Goal: Task Accomplishment & Management: Use online tool/utility

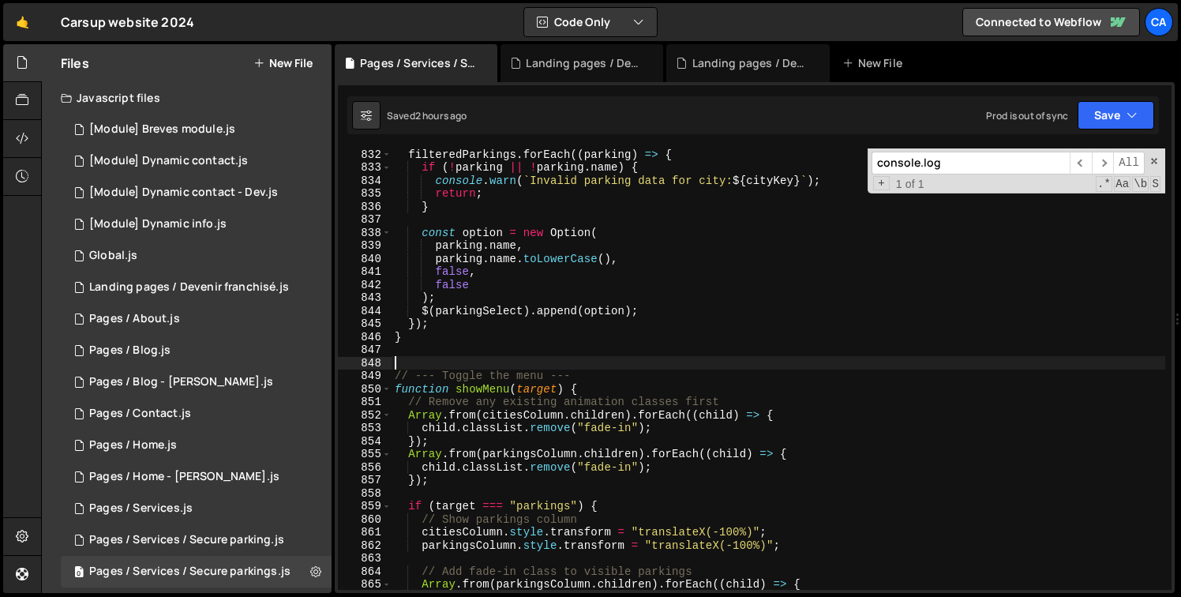
scroll to position [10847, 0]
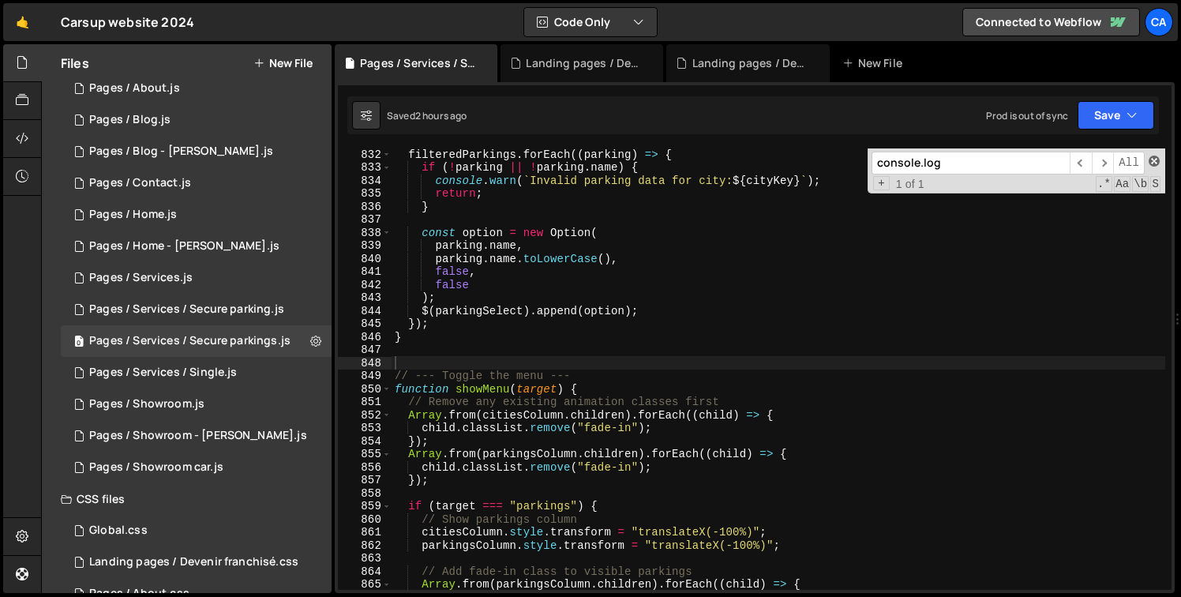
click at [1151, 159] on span at bounding box center [1153, 160] width 11 height 11
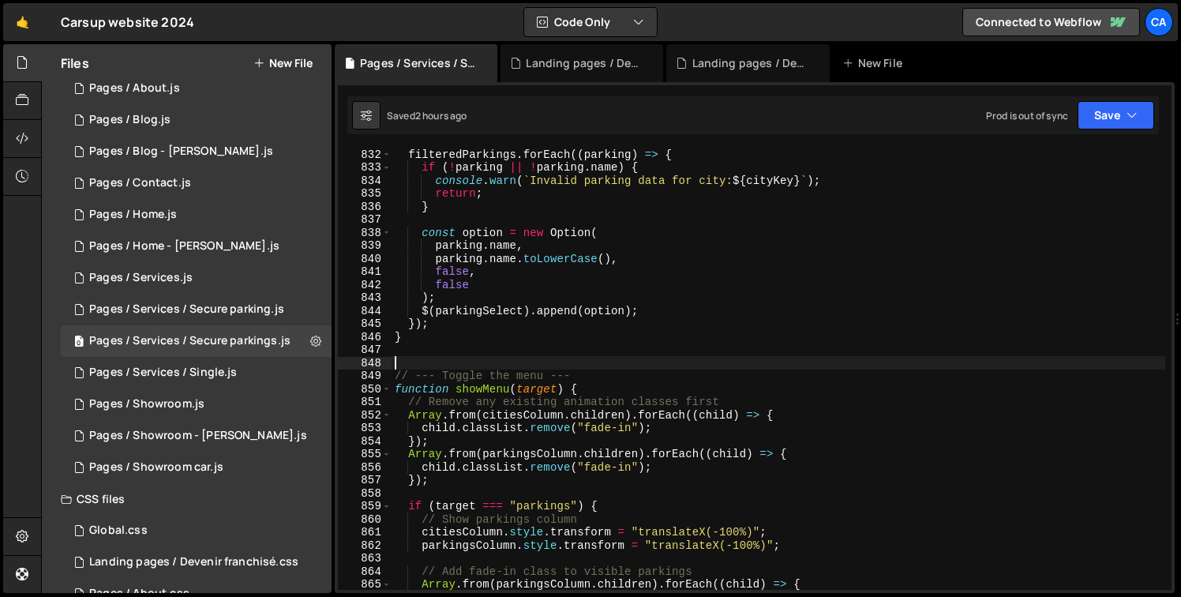
click at [726, 365] on div "filteredParkings . forEach (( parking ) => { if ( ! parking || ! parking . name…" at bounding box center [777, 381] width 773 height 467
click at [17, 535] on icon at bounding box center [22, 535] width 13 height 17
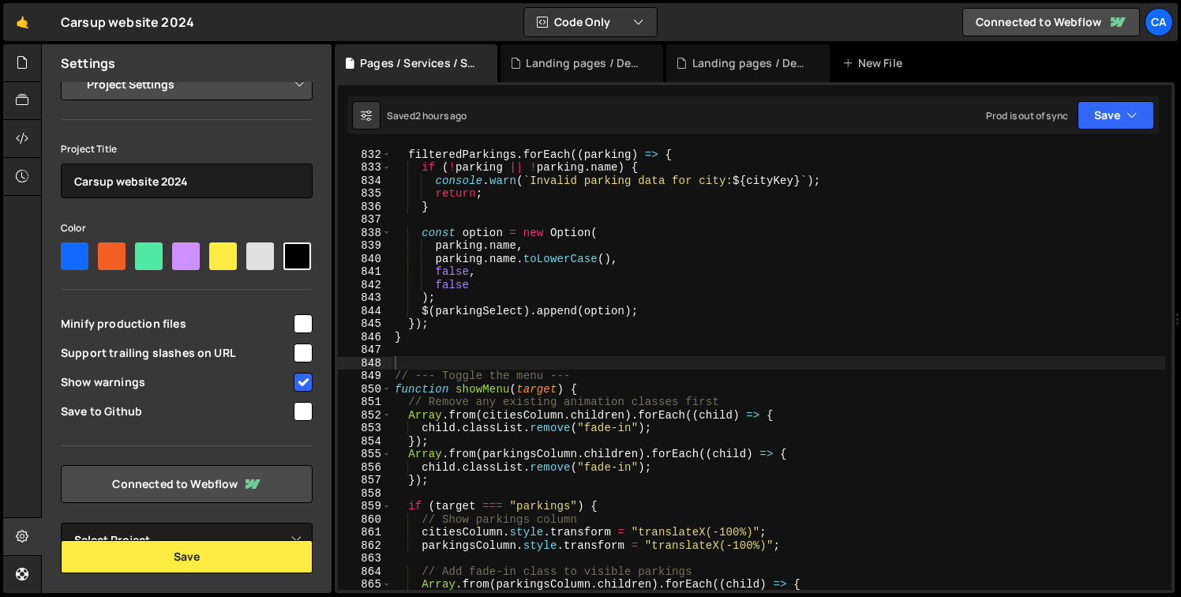
scroll to position [50, 0]
click at [196, 325] on span "Minify production files" at bounding box center [176, 324] width 230 height 16
checkbox input "false"
click at [232, 559] on button "Save" at bounding box center [187, 556] width 252 height 33
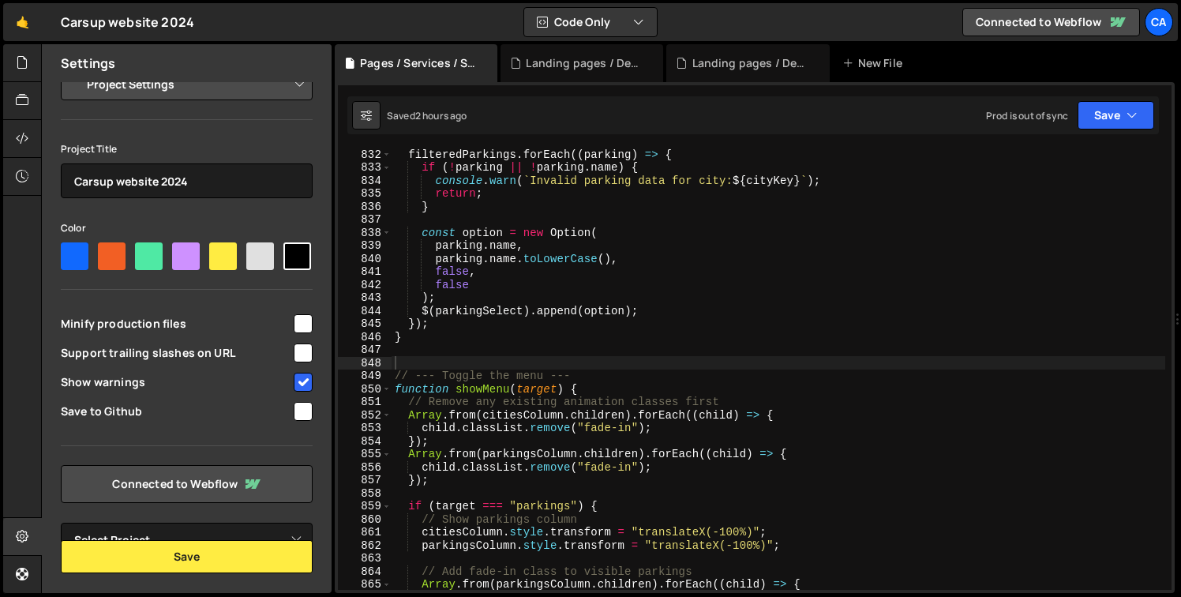
click at [234, 383] on span "Show warnings" at bounding box center [176, 382] width 230 height 16
checkbox input "false"
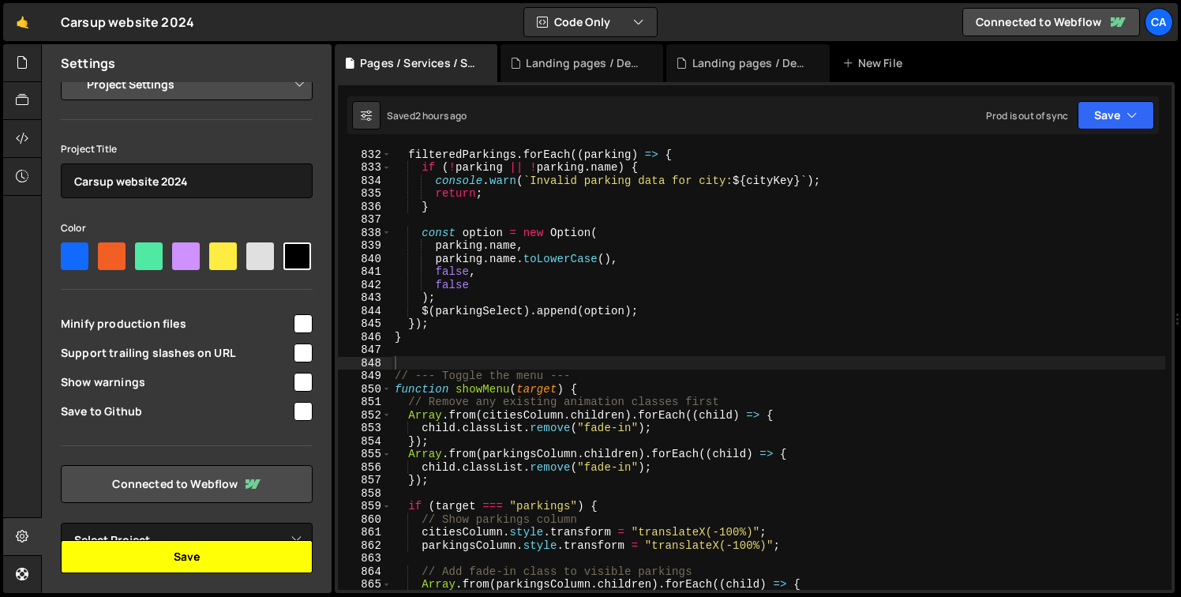
click at [185, 563] on button "Save" at bounding box center [187, 556] width 252 height 33
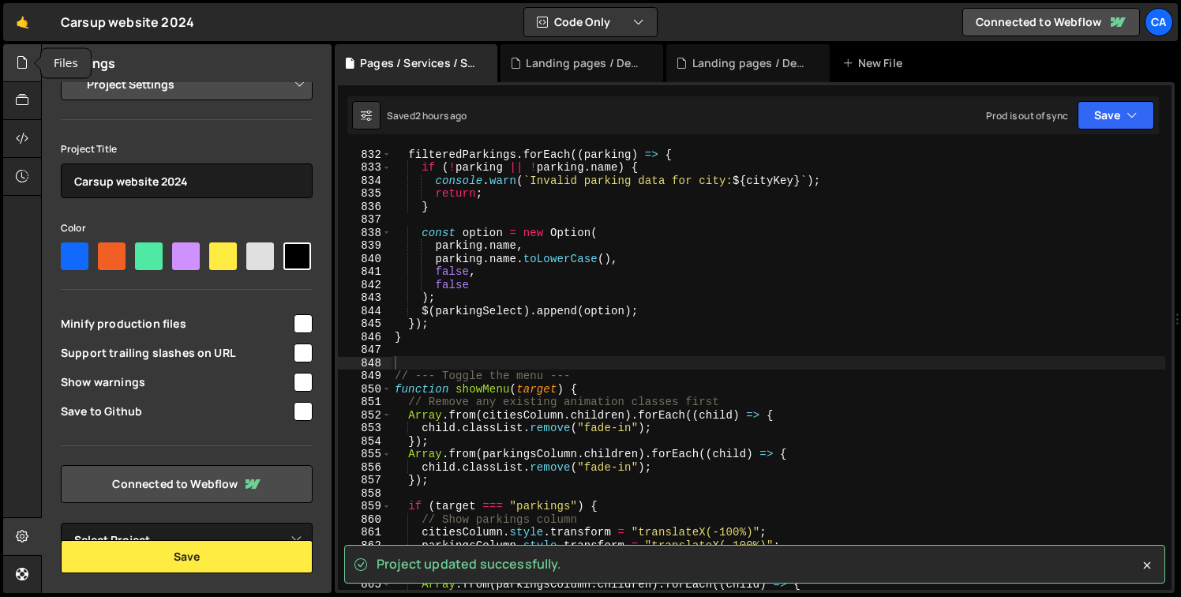
click at [23, 55] on icon at bounding box center [22, 62] width 13 height 17
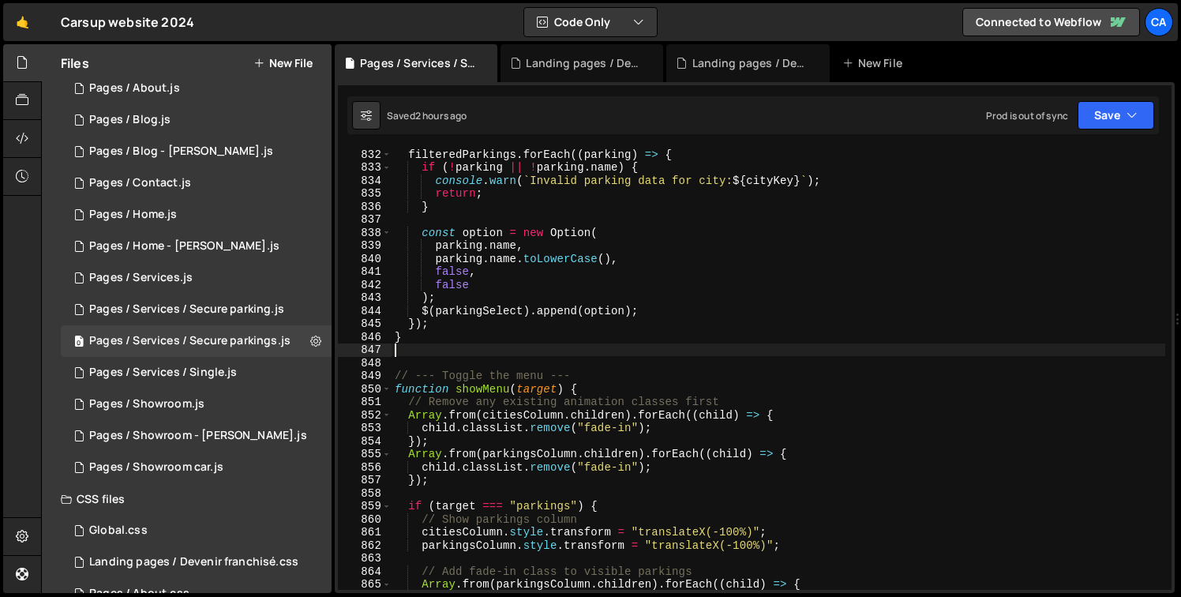
click at [615, 354] on div "filteredParkings . forEach (( parking ) => { if ( ! parking || ! parking . name…" at bounding box center [777, 381] width 773 height 467
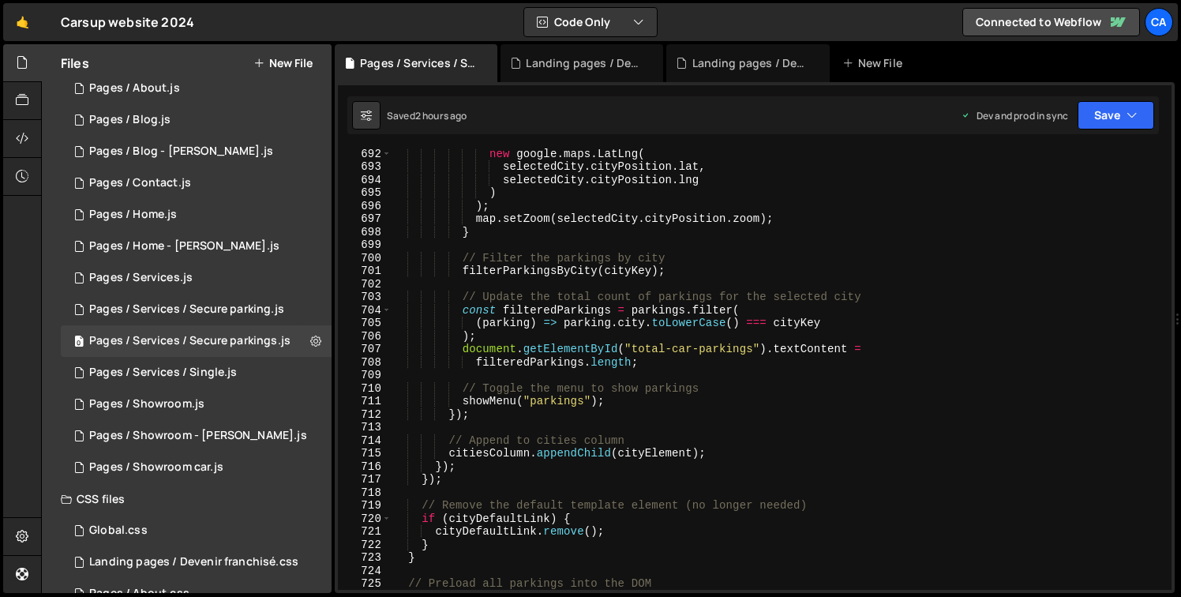
scroll to position [8559, 0]
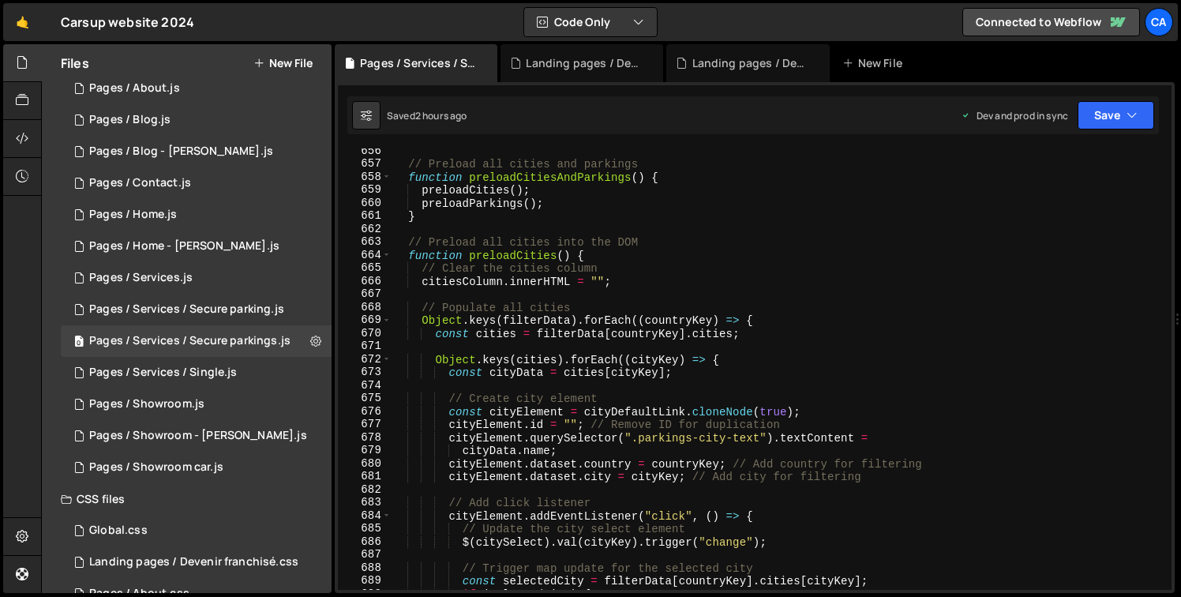
drag, startPoint x: 1171, startPoint y: 375, endPoint x: 1155, endPoint y: 177, distance: 198.8
click at [1155, 177] on div "XXXXXXXXXXXXXXXXXXXXXXXXXXXXXXXXXXXXXXXXXXXXXXXXXXXXXXXXXXXXXXXXXXXXXXXXXXXXXXX…" at bounding box center [755, 337] width 840 height 511
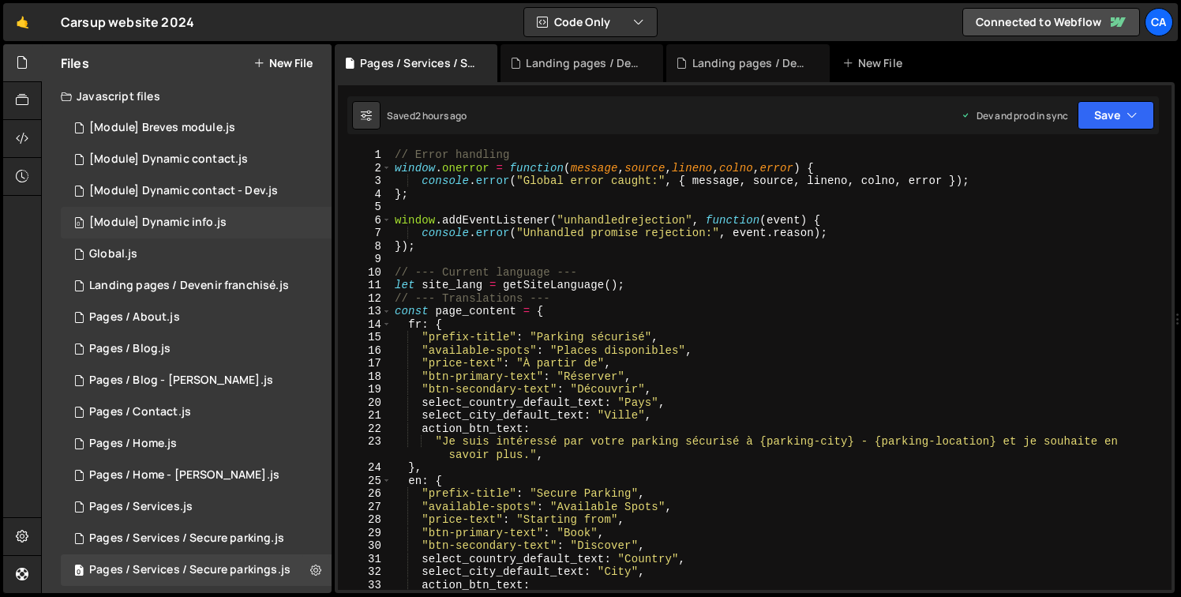
scroll to position [0, 0]
click at [245, 169] on div "0 [Module] Dynamic contact.js 0" at bounding box center [196, 161] width 271 height 32
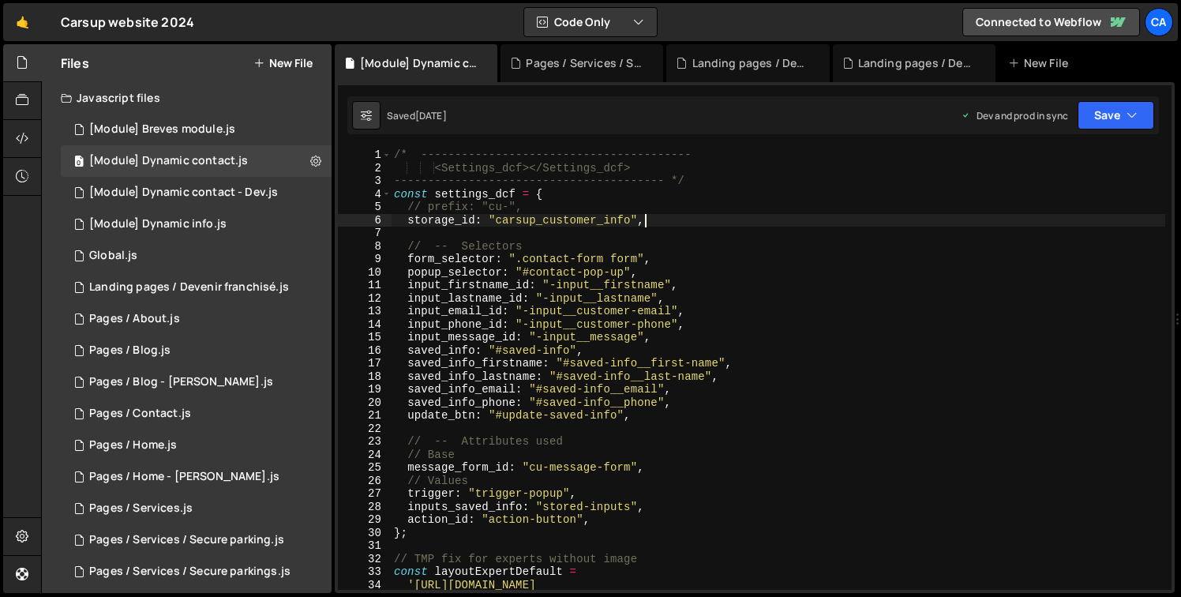
click at [849, 223] on div "/* ---------------------------------------- <Settings_dcf></Settings_dcf> -----…" at bounding box center [778, 388] width 774 height 481
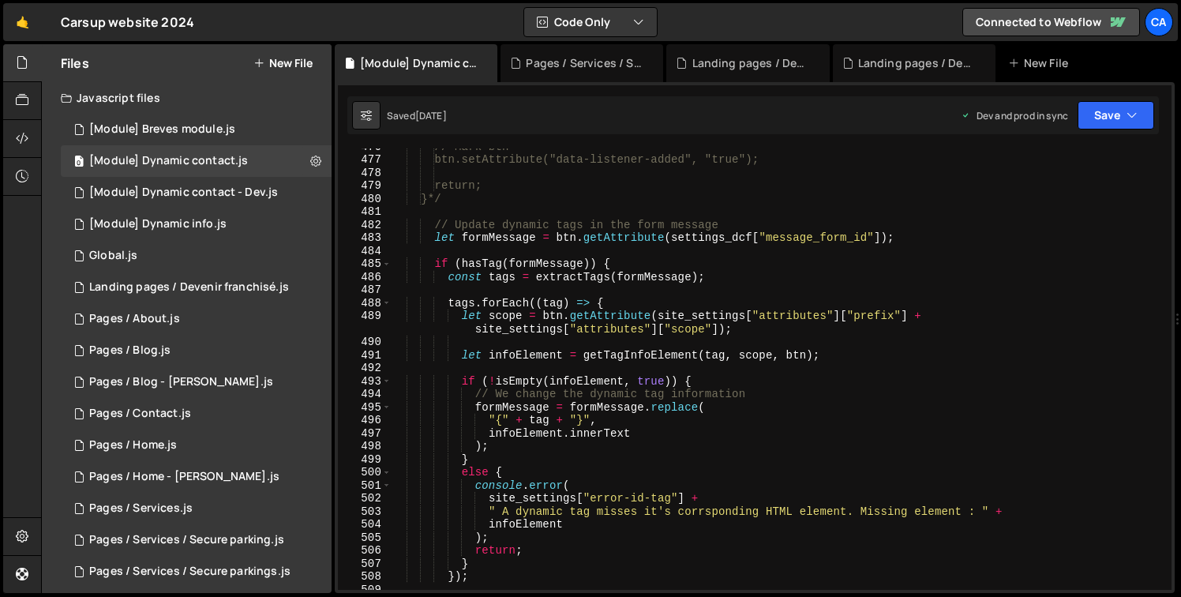
scroll to position [6156, 0]
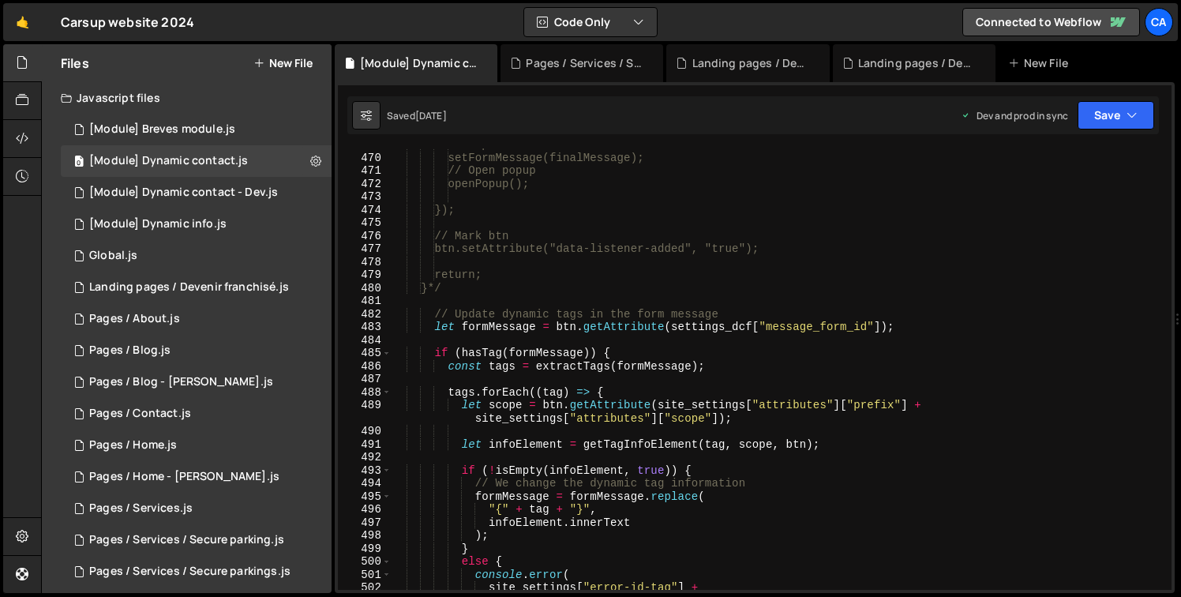
click at [923, 324] on div "// Populate form setFormMessage(finalMessage); // Open popup openPopup(); }); /…" at bounding box center [778, 371] width 774 height 467
type textarea "let formMessage = btn.getAttribute(settings_dcf["message_form_id"]);"
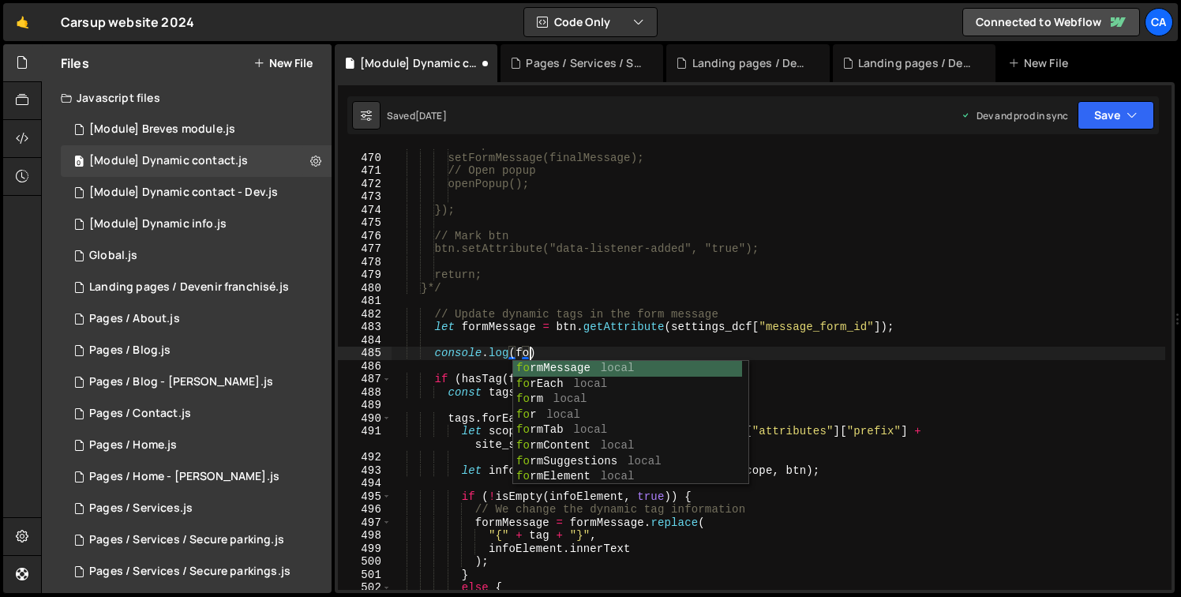
scroll to position [0, 9]
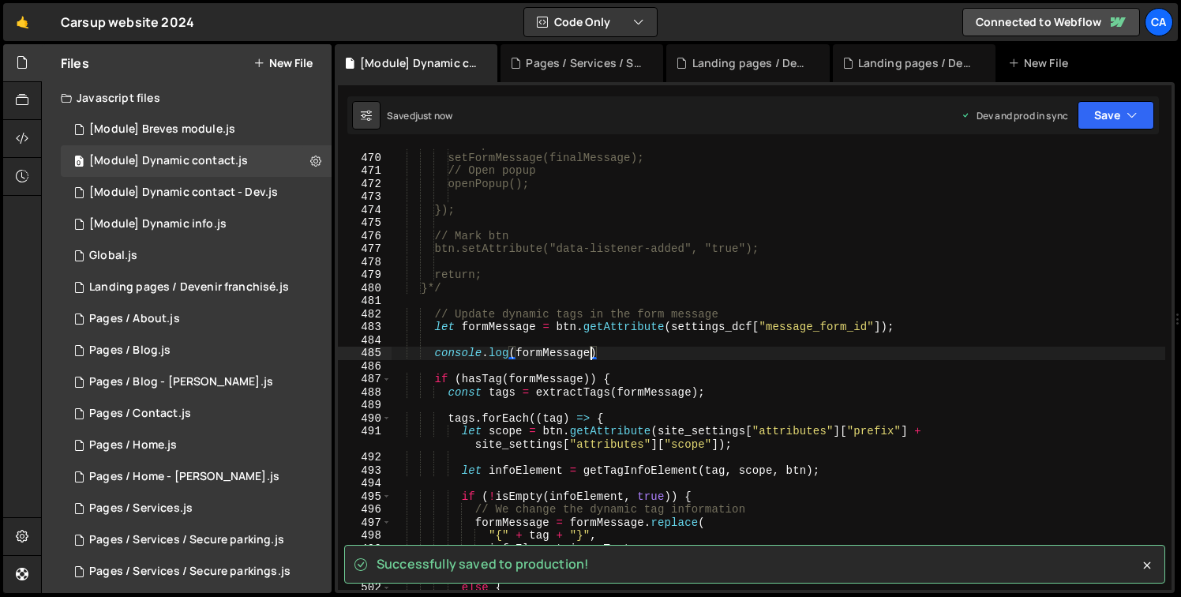
type textarea "console.log(formMessage)"
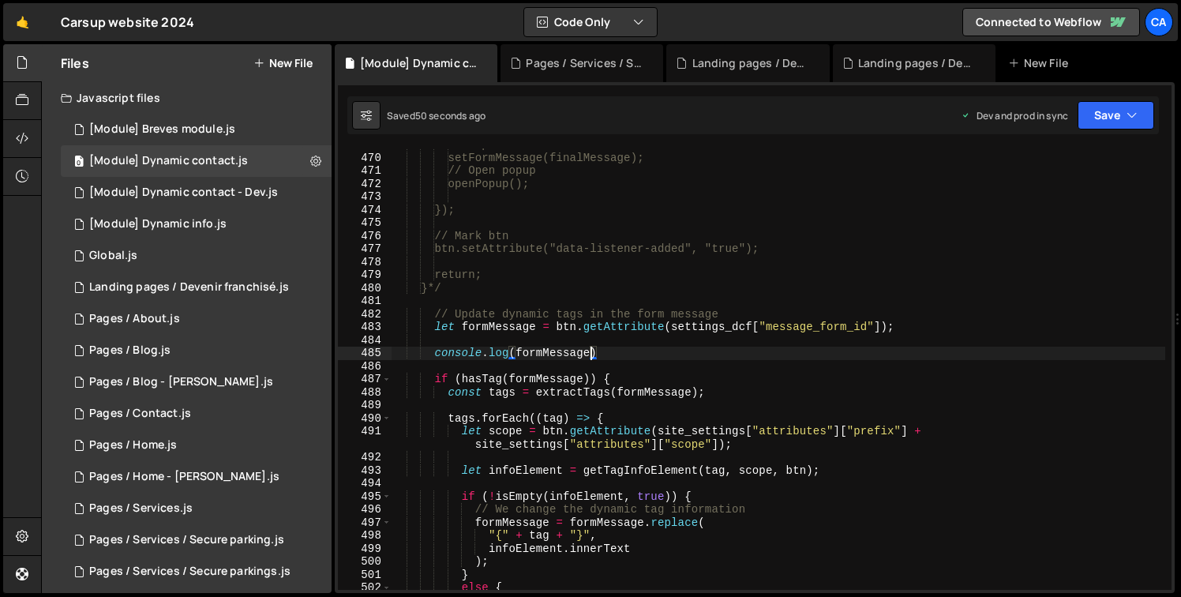
click at [578, 346] on div "// Populate form setFormMessage(finalMessage); // Open popup openPopup(); }); /…" at bounding box center [778, 371] width 774 height 467
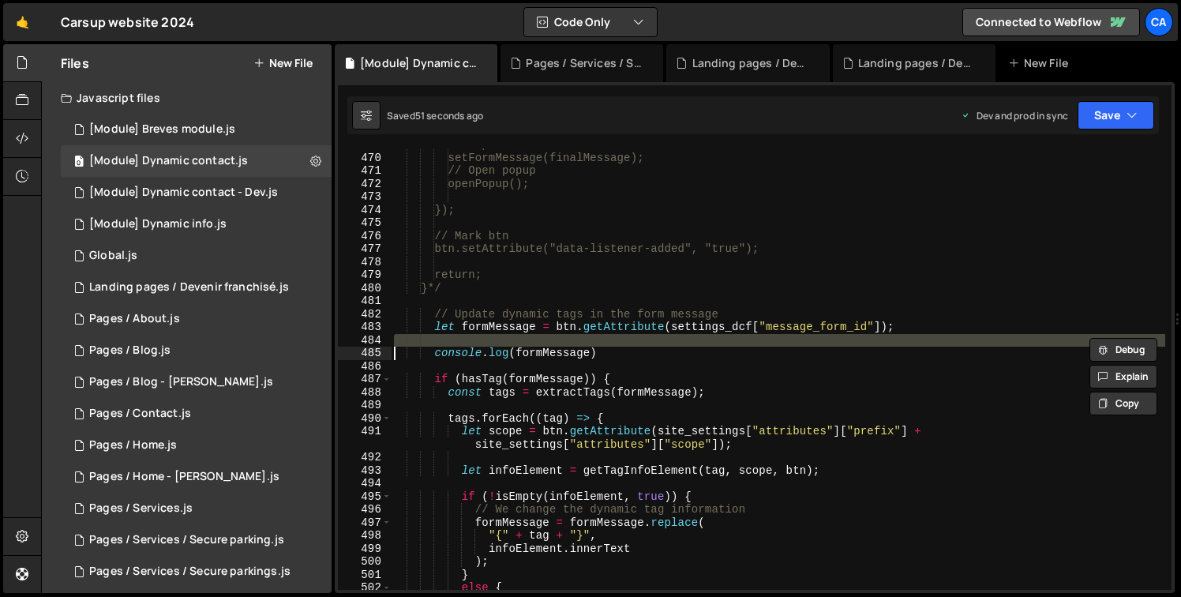
click at [578, 346] on div "// Populate form setFormMessage(finalMessage); // Open popup openPopup(); }); /…" at bounding box center [778, 371] width 774 height 467
click at [579, 346] on div "// Populate form setFormMessage(finalMessage); // Open popup openPopup(); }); /…" at bounding box center [778, 371] width 774 height 467
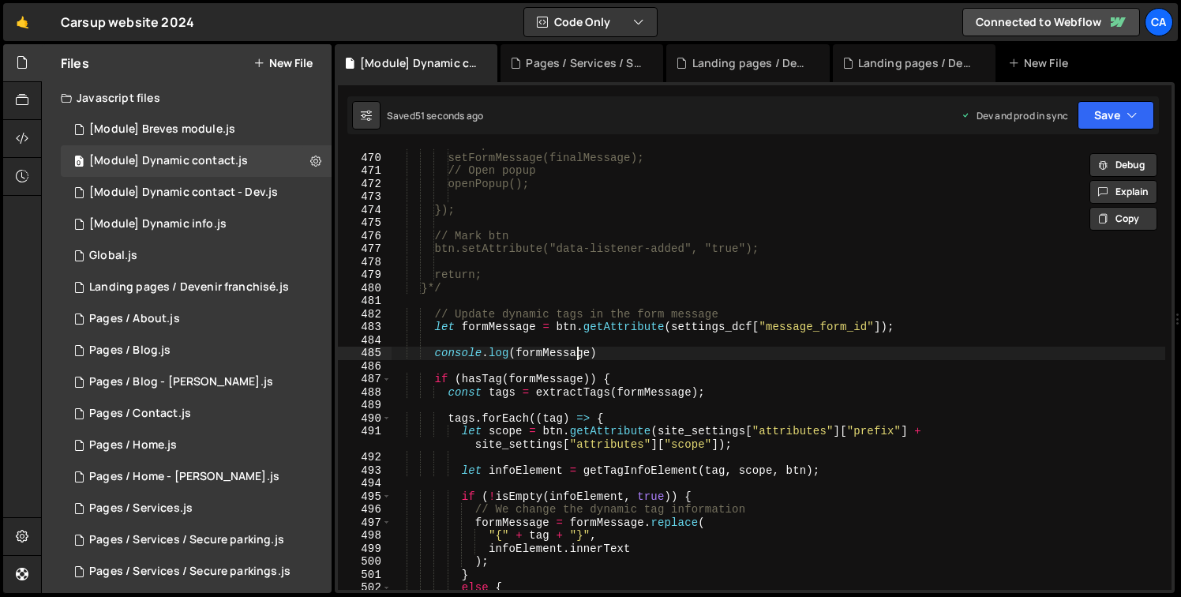
click at [579, 346] on div "// Populate form setFormMessage(finalMessage); // Open popup openPopup(); }); /…" at bounding box center [778, 371] width 774 height 467
click at [582, 352] on div "// Populate form setFormMessage(finalMessage); // Open popup openPopup(); }); /…" at bounding box center [778, 371] width 774 height 467
click at [582, 351] on div "// Populate form setFormMessage(finalMessage); // Open popup openPopup(); }); /…" at bounding box center [778, 371] width 774 height 467
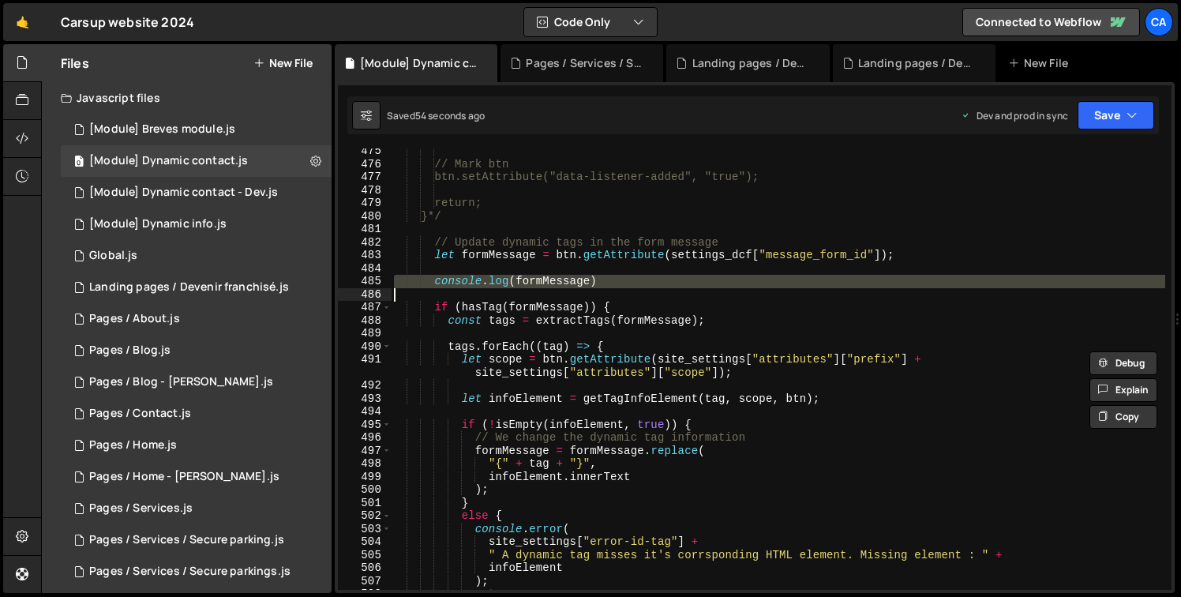
scroll to position [6306, 0]
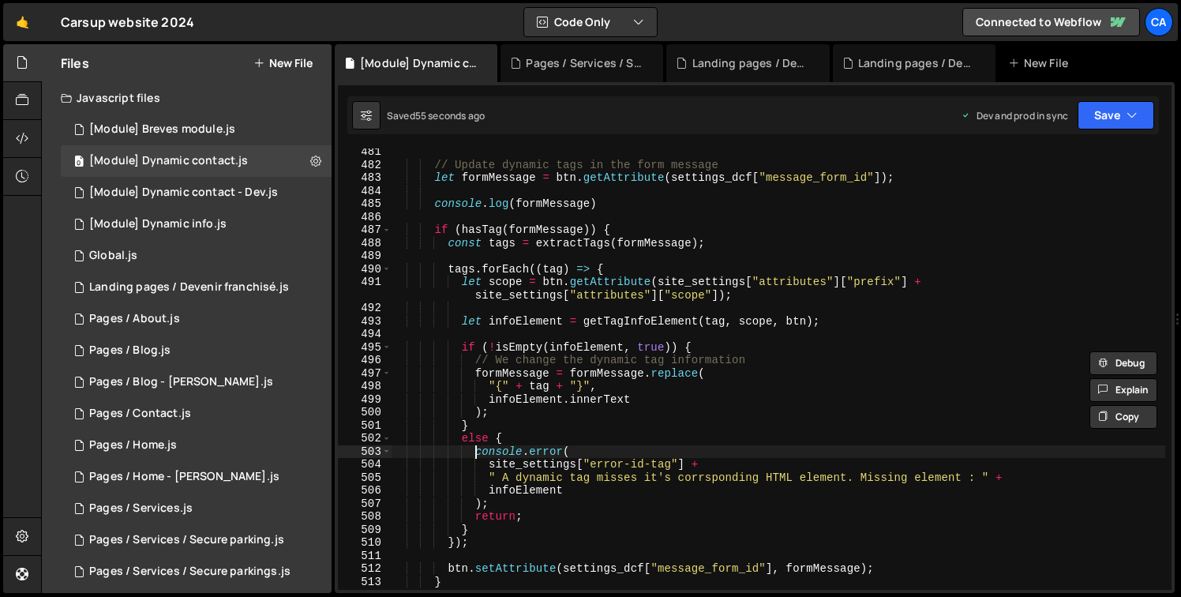
click at [476, 448] on div "// Update dynamic tags in the form message let formMessage = btn . getAttribute…" at bounding box center [778, 378] width 774 height 467
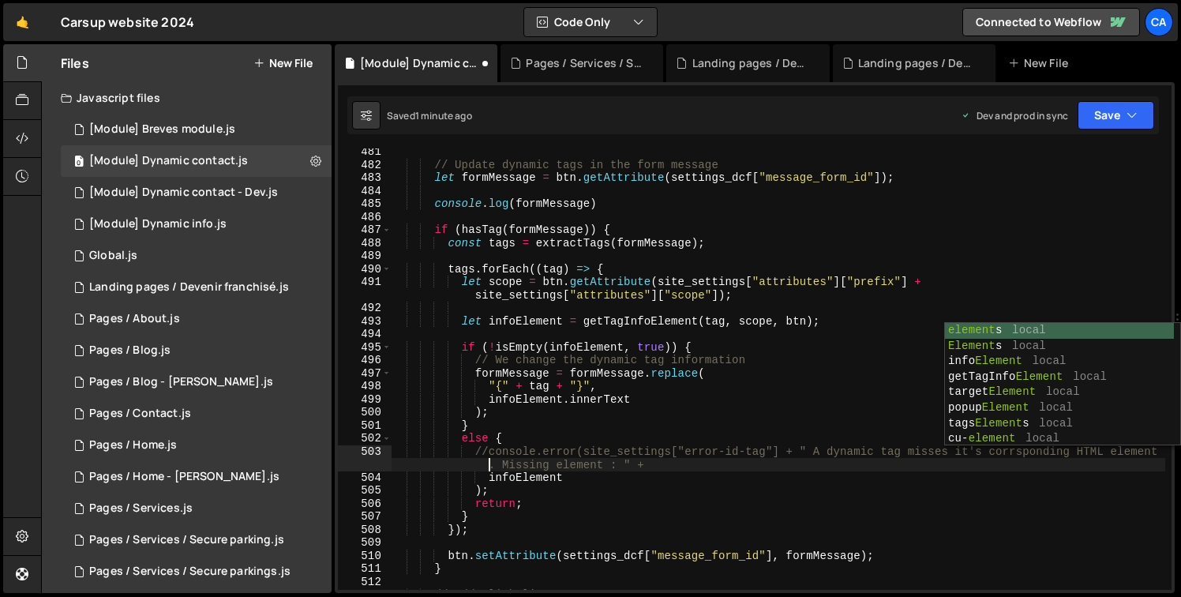
scroll to position [0, 53]
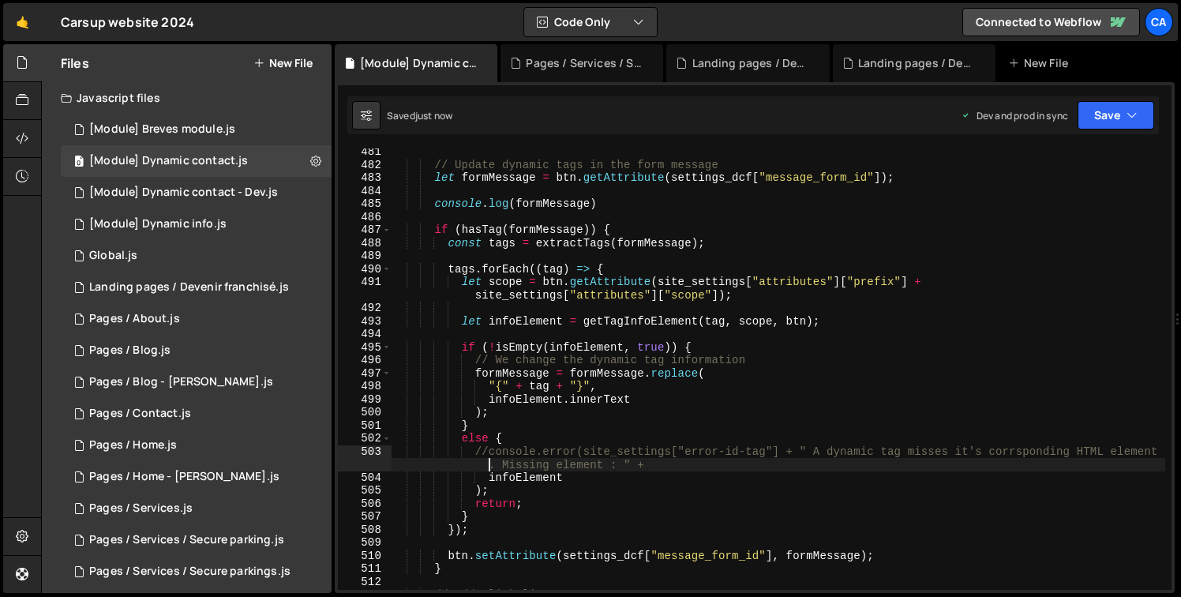
click at [489, 476] on div "// Update dynamic tags in the form message let formMessage = btn . getAttribute…" at bounding box center [778, 378] width 774 height 467
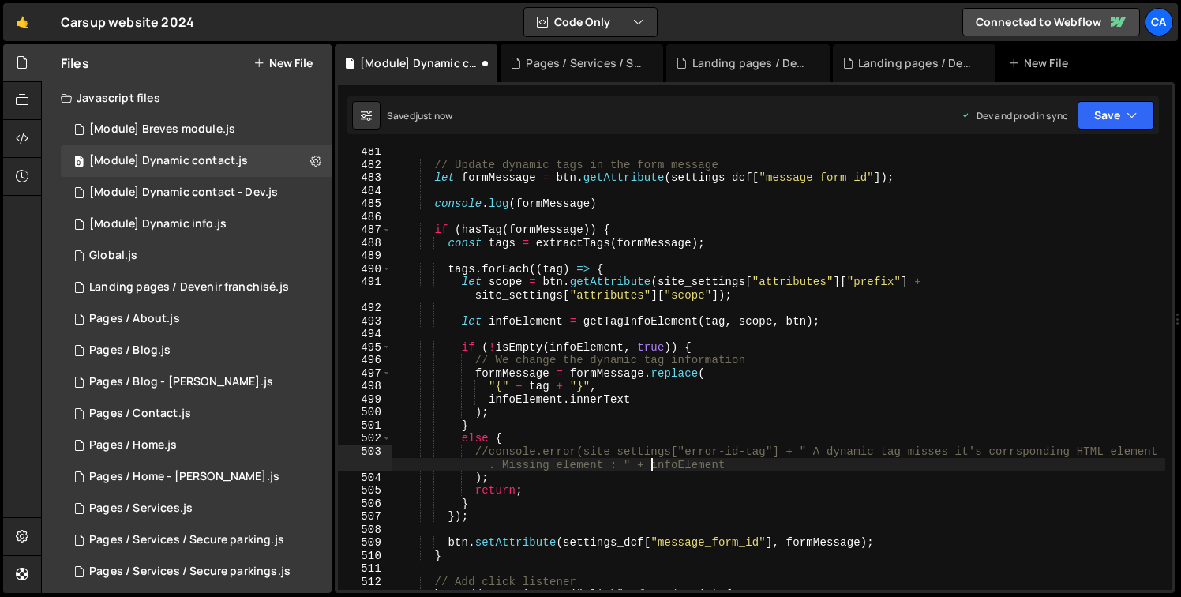
scroll to position [0, 65]
click at [477, 480] on div "// Update dynamic tags in the form message let formMessage = btn . getAttribute…" at bounding box center [778, 378] width 774 height 467
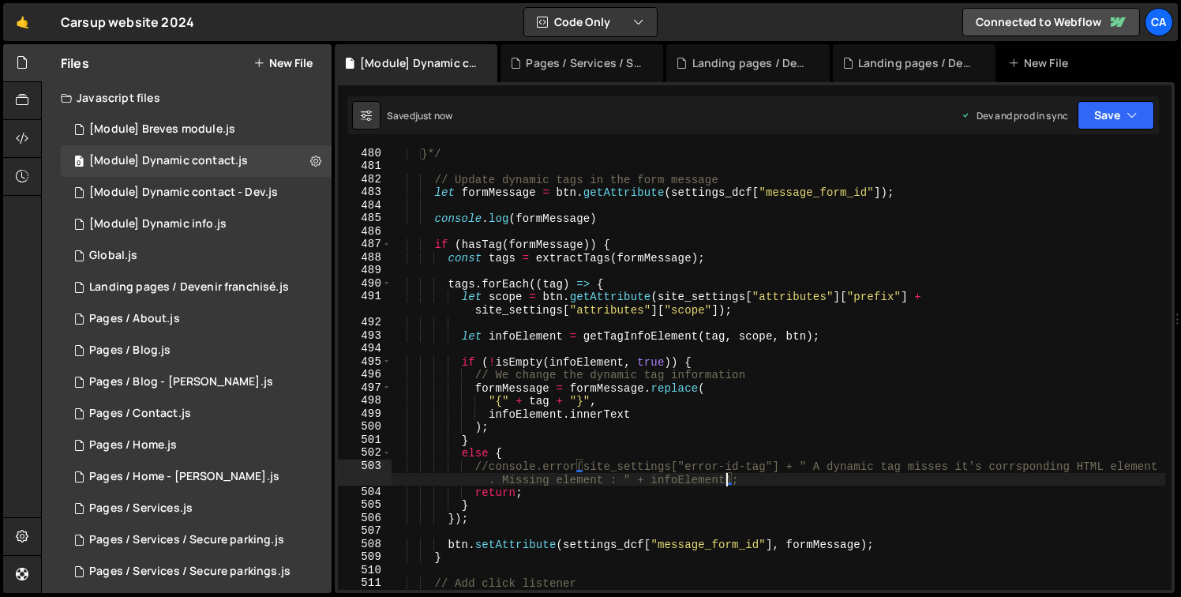
scroll to position [6291, 0]
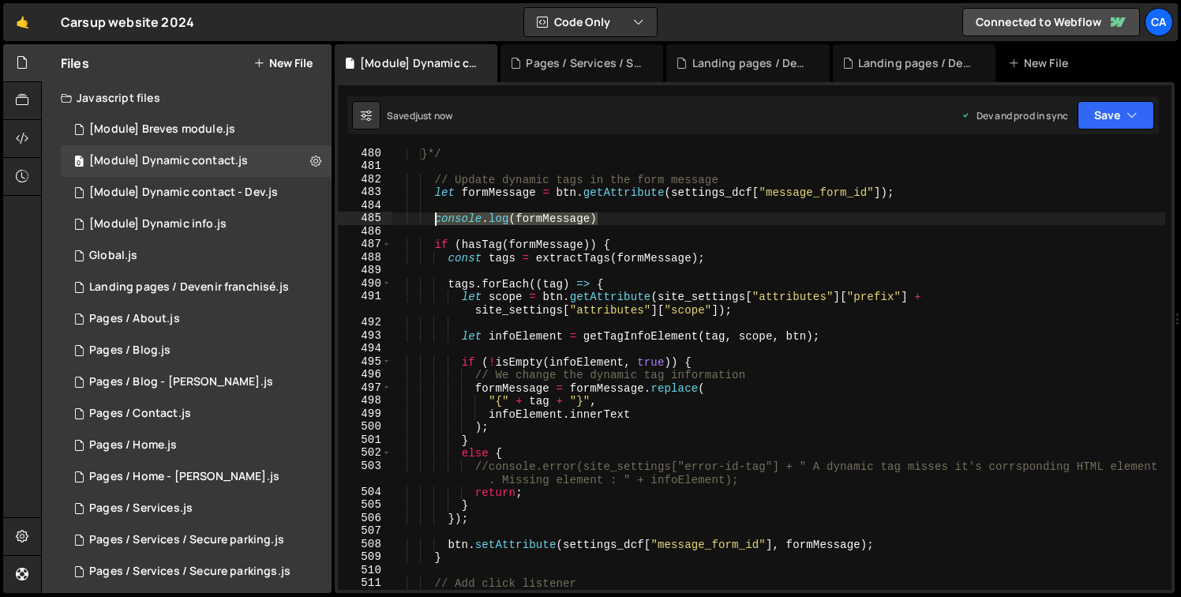
drag, startPoint x: 604, startPoint y: 219, endPoint x: 438, endPoint y: 223, distance: 165.8
click at [438, 223] on div "}*/ // Update dynamic tags in the form message let formMessage = btn . getAttri…" at bounding box center [778, 380] width 774 height 467
type textarea "console.log(formMessage)"
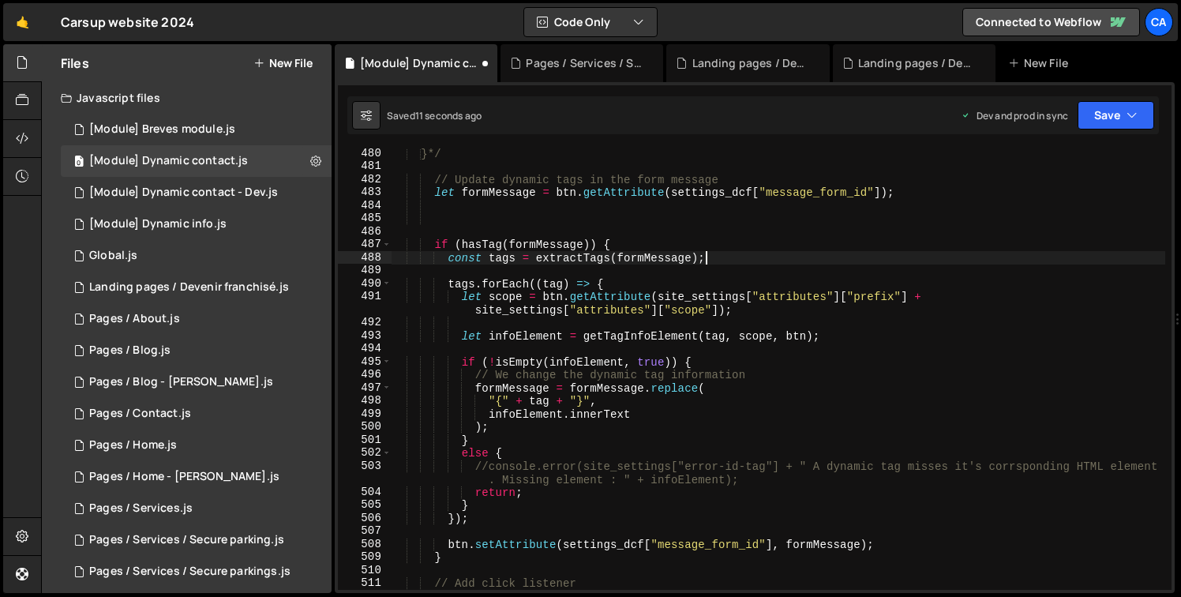
click at [806, 255] on div "}*/ // Update dynamic tags in the form message let formMessage = btn . getAttri…" at bounding box center [778, 380] width 774 height 467
type textarea "const tags = extractTags(formMessage);"
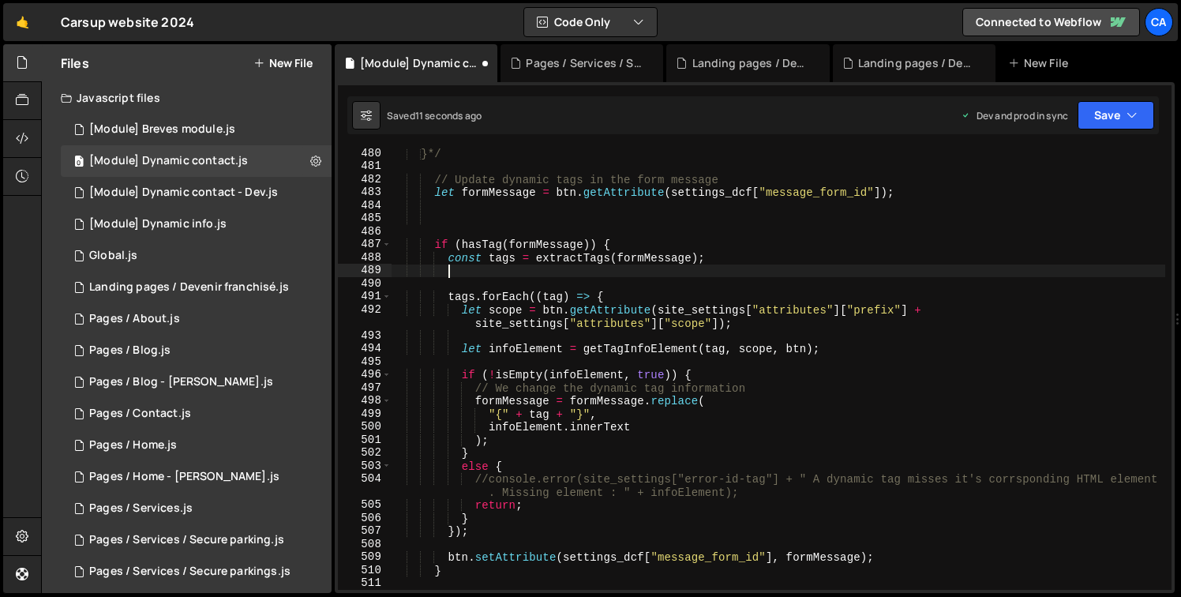
paste textarea "console.log(formMessage)"
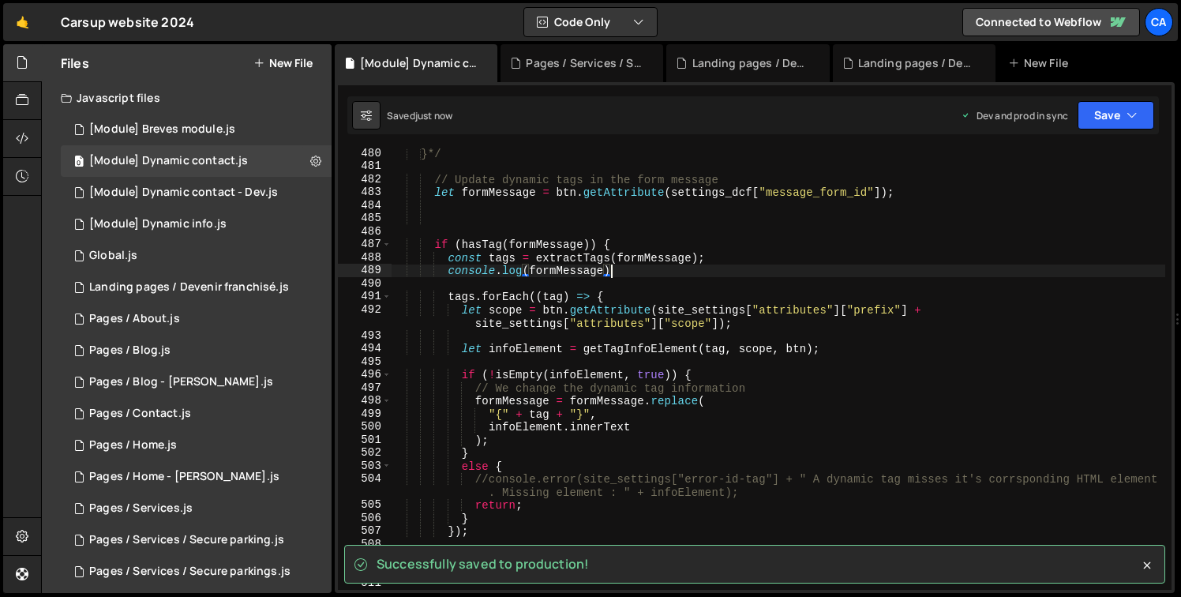
type textarea "console.log(formMessage)"
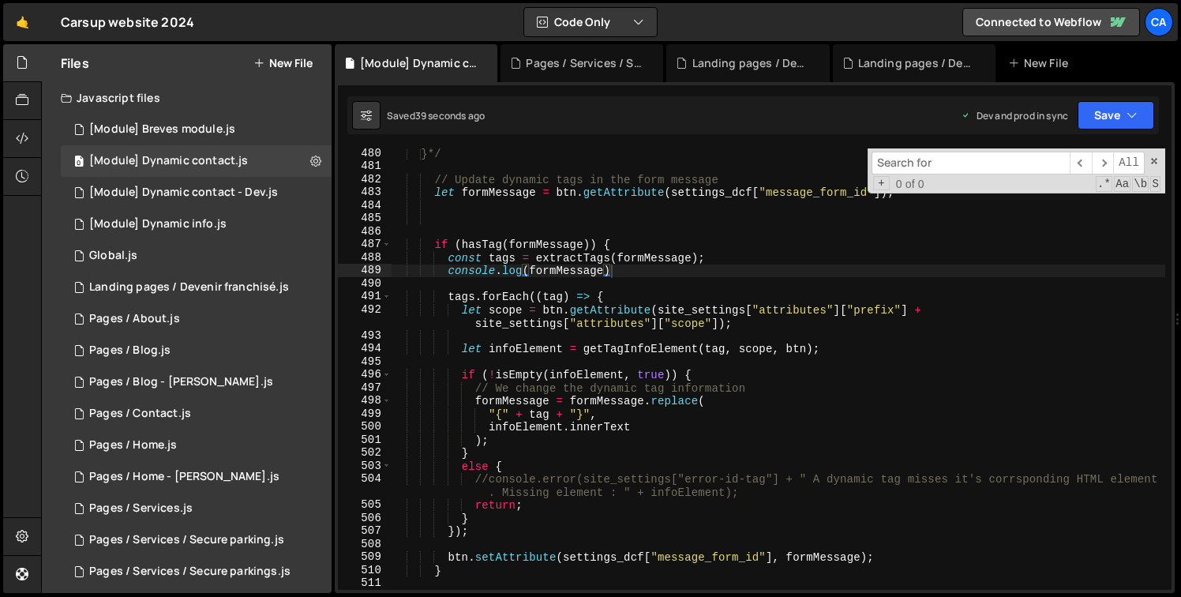
type input "Error a DOM updater has been declared but the element observed is null."
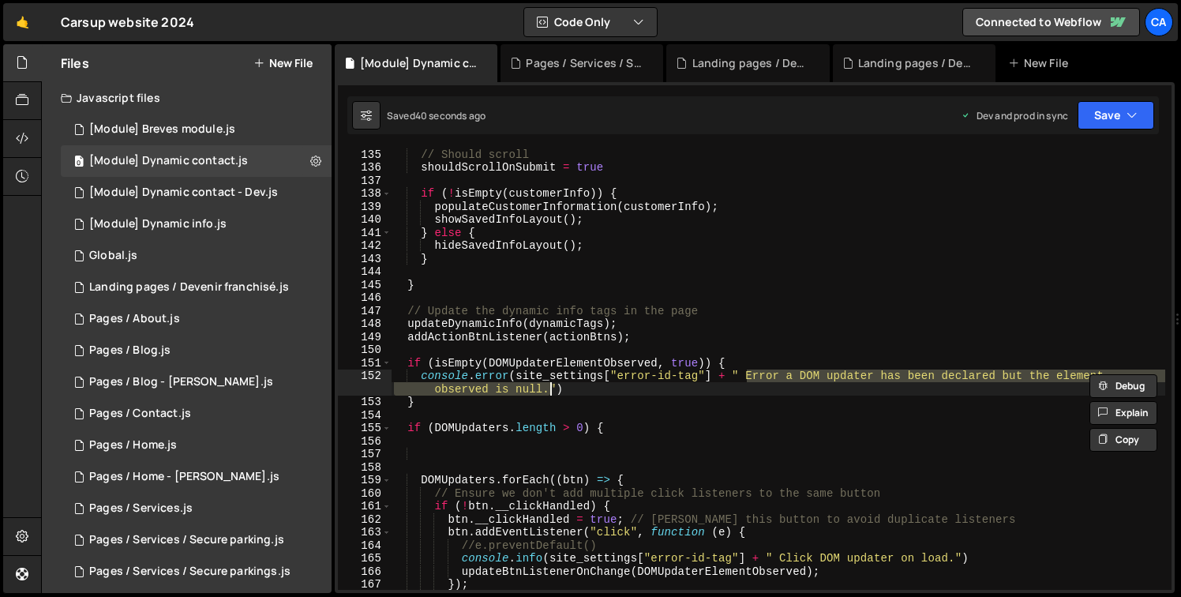
scroll to position [0, 0]
click at [552, 365] on div "// Should scroll shouldScrollOnSubmit = true if ( ! isEmpty ( customerInfo )) {…" at bounding box center [778, 381] width 774 height 467
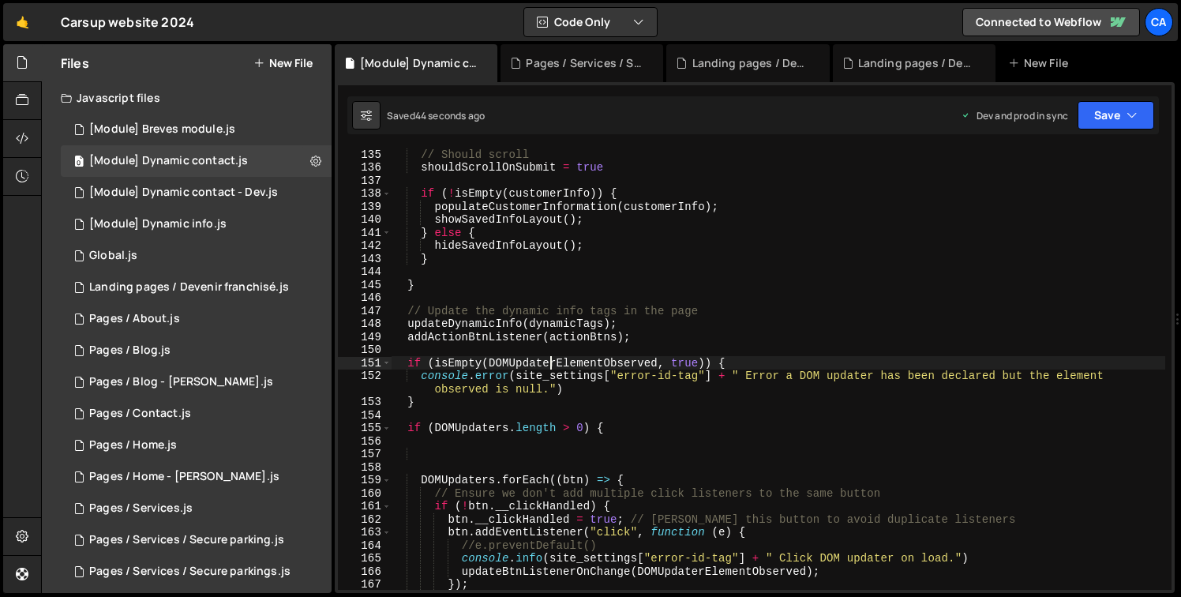
click at [552, 365] on div "// Should scroll shouldScrollOnSubmit = true if ( ! isEmpty ( customerInfo )) {…" at bounding box center [778, 381] width 774 height 467
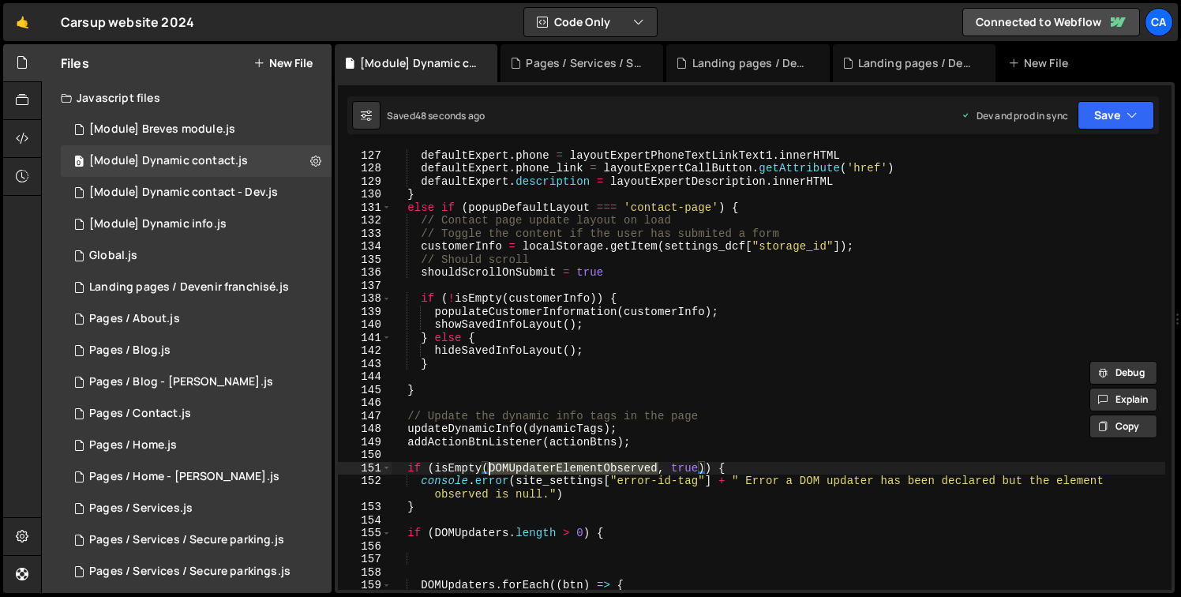
scroll to position [1780, 0]
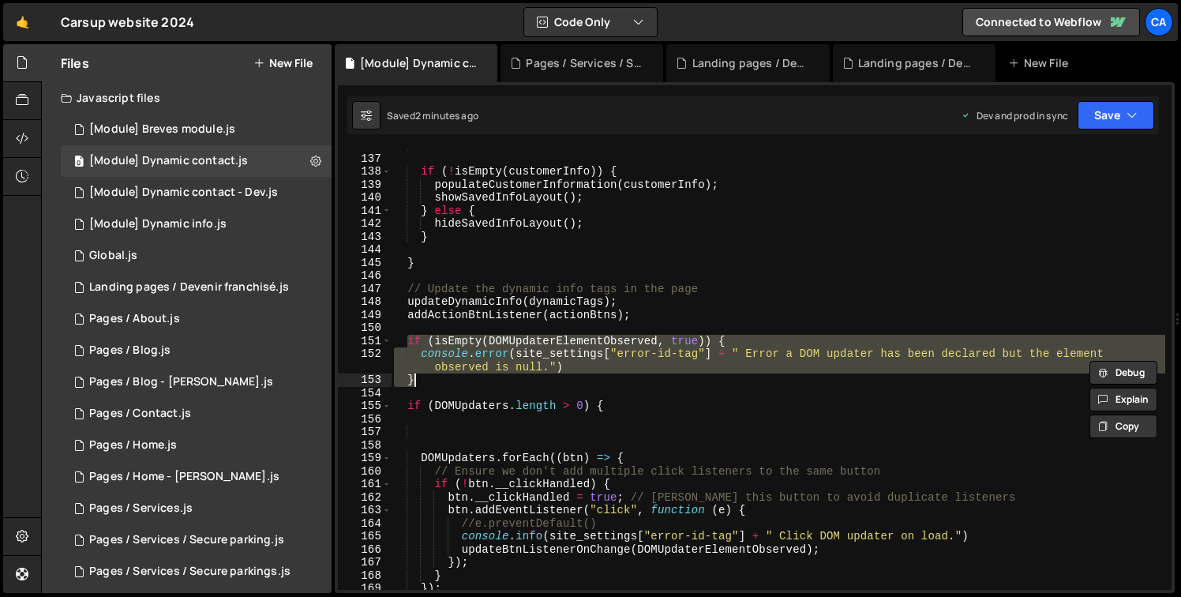
drag, startPoint x: 409, startPoint y: 338, endPoint x: 432, endPoint y: 376, distance: 44.7
click at [432, 376] on div "shouldScrollOnSubmit = true if ( ! isEmpty ( customerInfo )) { populateCustomer…" at bounding box center [778, 372] width 774 height 467
click at [434, 376] on div "shouldScrollOnSubmit = true if ( ! isEmpty ( customerInfo )) { populateCustomer…" at bounding box center [778, 368] width 774 height 441
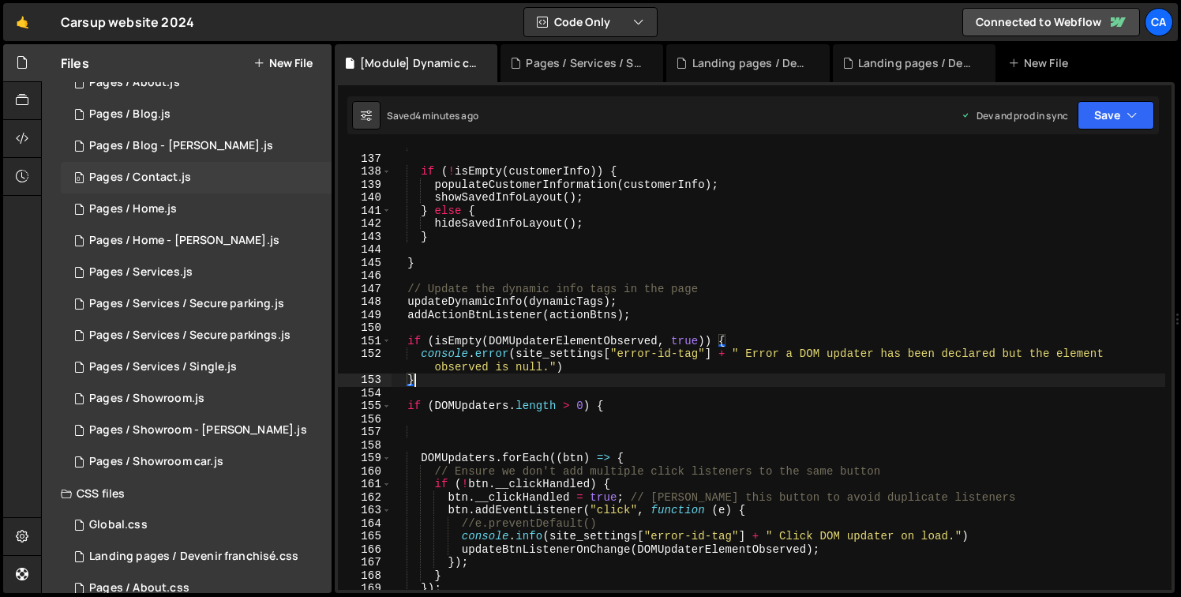
scroll to position [0, 0]
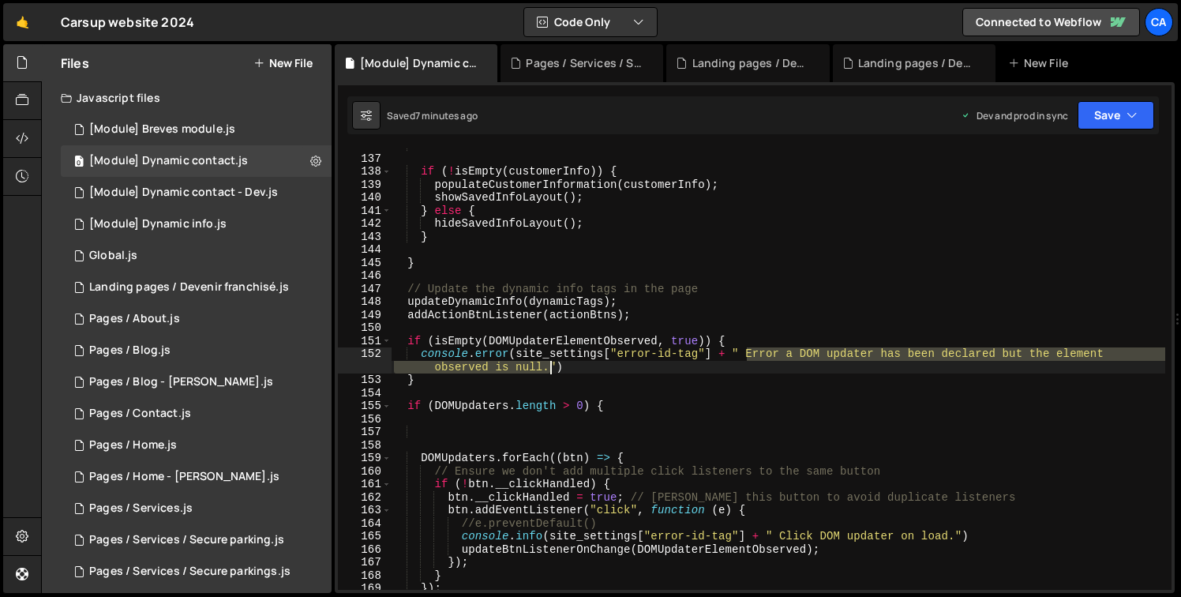
drag, startPoint x: 749, startPoint y: 354, endPoint x: 548, endPoint y: 372, distance: 201.3
click at [548, 372] on div "shouldScrollOnSubmit = true if ( ! isEmpty ( customerInfo )) { populateCustomer…" at bounding box center [778, 372] width 774 height 467
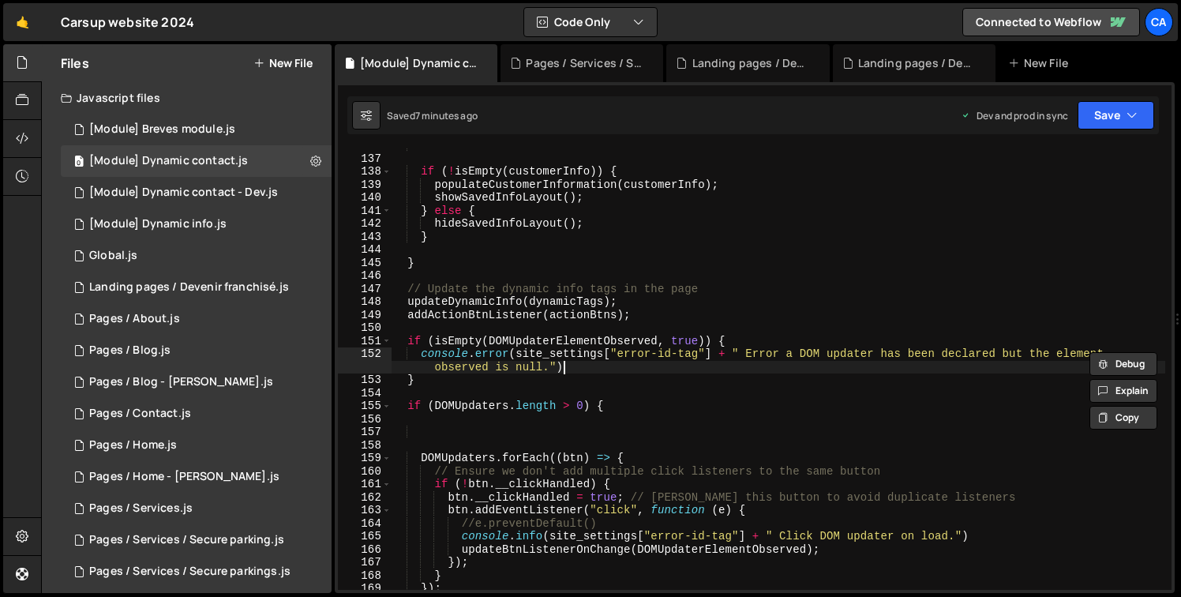
click at [746, 363] on div "shouldScrollOnSubmit = true if ( ! isEmpty ( customerInfo )) { populateCustomer…" at bounding box center [778, 372] width 774 height 467
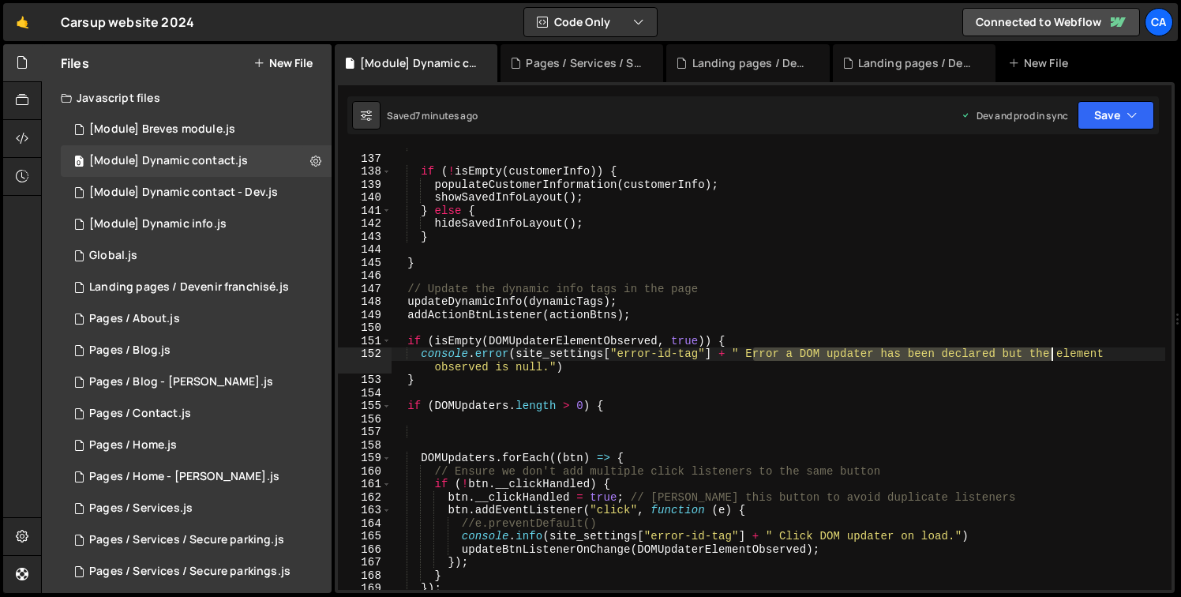
drag, startPoint x: 751, startPoint y: 351, endPoint x: 1068, endPoint y: 358, distance: 316.5
click at [1068, 358] on div "shouldScrollOnSubmit = true if ( ! isEmpty ( customerInfo )) { populateCustomer…" at bounding box center [778, 372] width 774 height 467
click at [442, 341] on div "shouldScrollOnSubmit = true if ( ! isEmpty ( customerInfo )) { populateCustomer…" at bounding box center [778, 372] width 774 height 467
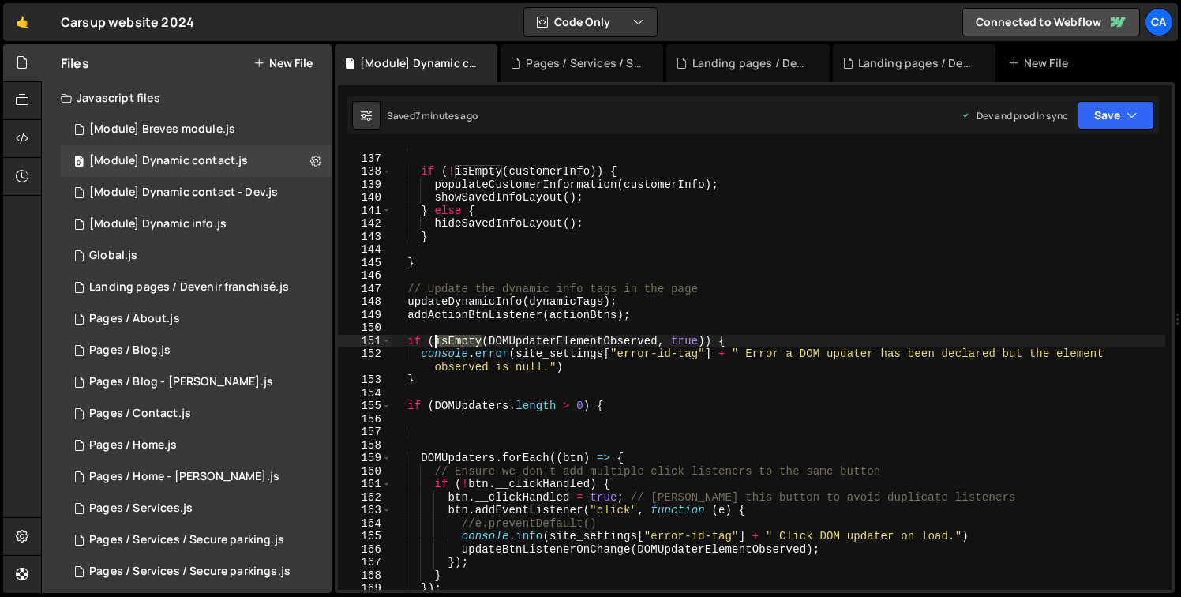
click at [442, 341] on div "shouldScrollOnSubmit = true if ( ! isEmpty ( customerInfo )) { populateCustomer…" at bounding box center [778, 372] width 774 height 467
click at [437, 343] on div "shouldScrollOnSubmit = true if ( ! isEmpty ( customerInfo )) { populateCustomer…" at bounding box center [778, 368] width 774 height 441
click at [706, 337] on div "shouldScrollOnSubmit = true if ( ! isEmpty ( customerInfo )) { populateCustomer…" at bounding box center [778, 372] width 774 height 467
click at [547, 343] on div "shouldScrollOnSubmit = true if ( ! isEmpty ( customerInfo )) { populateCustomer…" at bounding box center [778, 372] width 774 height 467
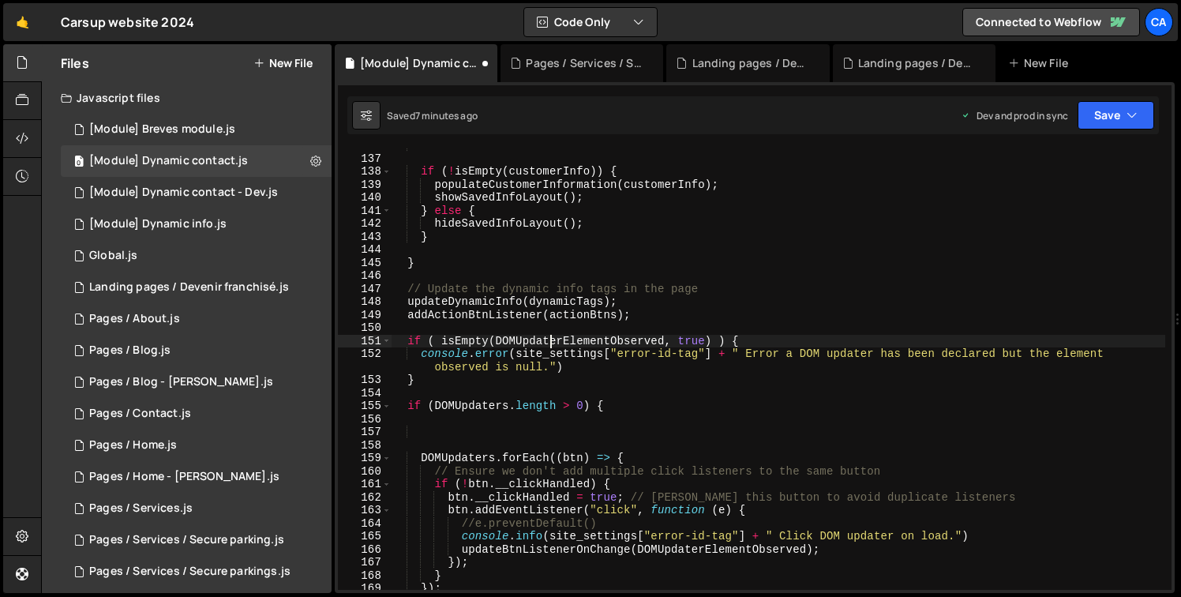
click at [547, 343] on div "shouldScrollOnSubmit = true if ( ! isEmpty ( customerInfo )) { populateCustomer…" at bounding box center [778, 372] width 774 height 467
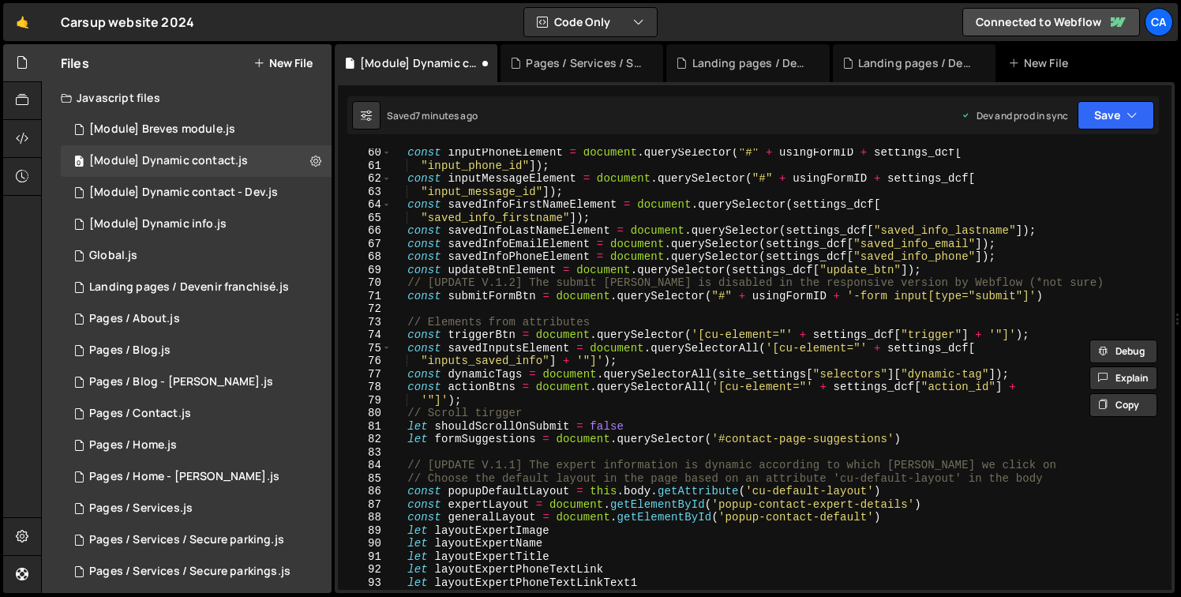
scroll to position [728, 0]
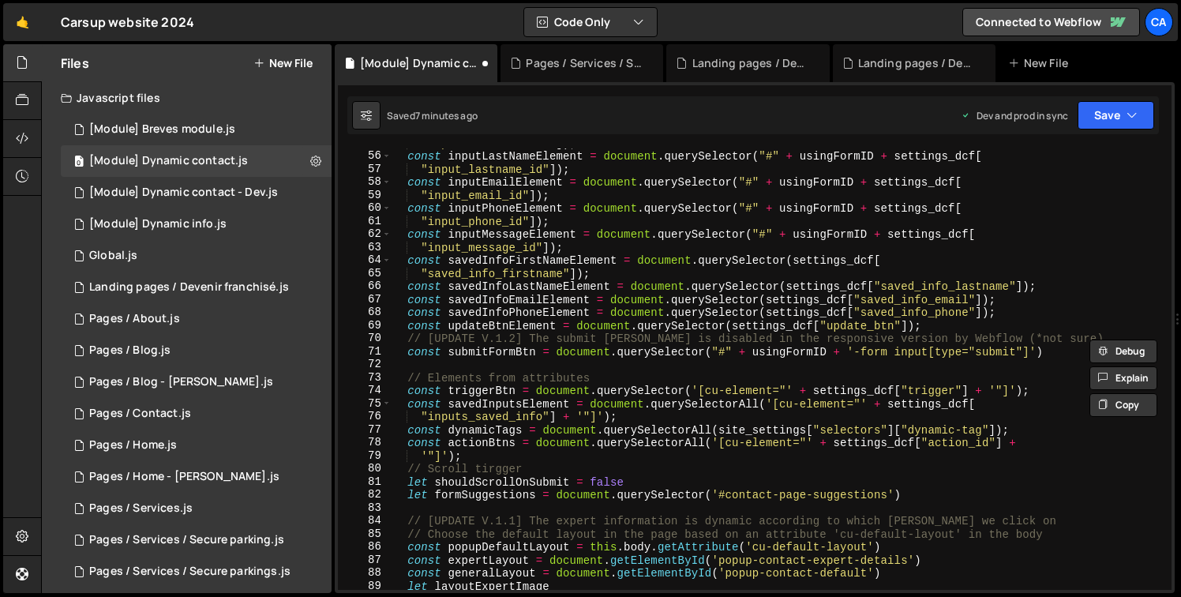
type textarea "if ( isEmpty(DOMUpdaterElementObserved, true) ) {"
type input "DOMUpdaterElementObserved"
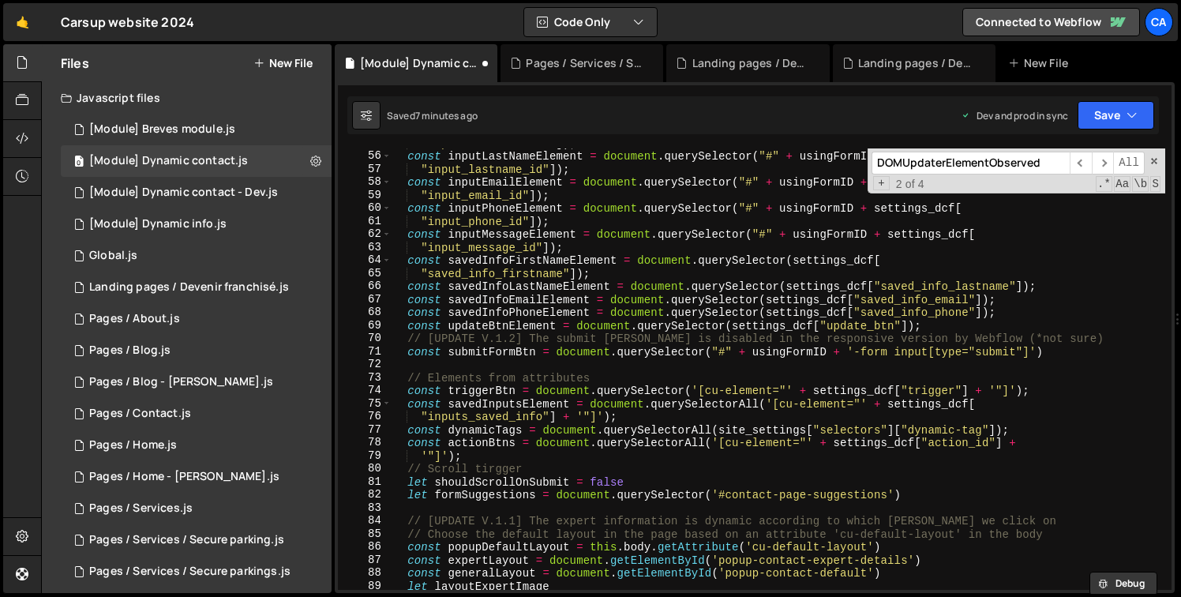
scroll to position [1758, 0]
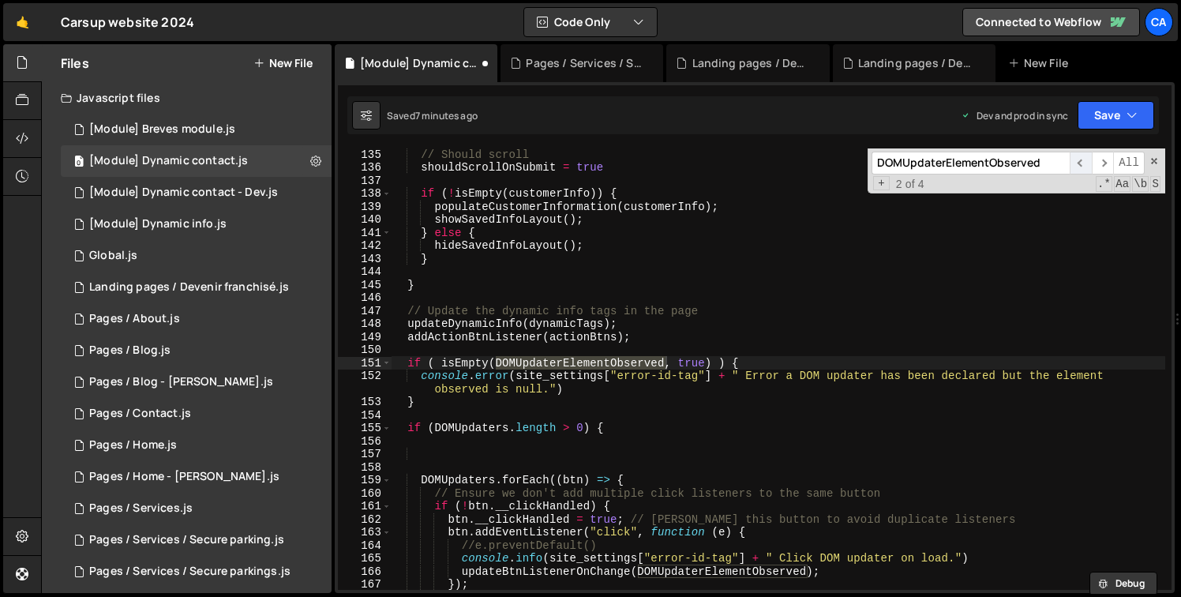
click at [1087, 161] on span "​" at bounding box center [1080, 163] width 22 height 23
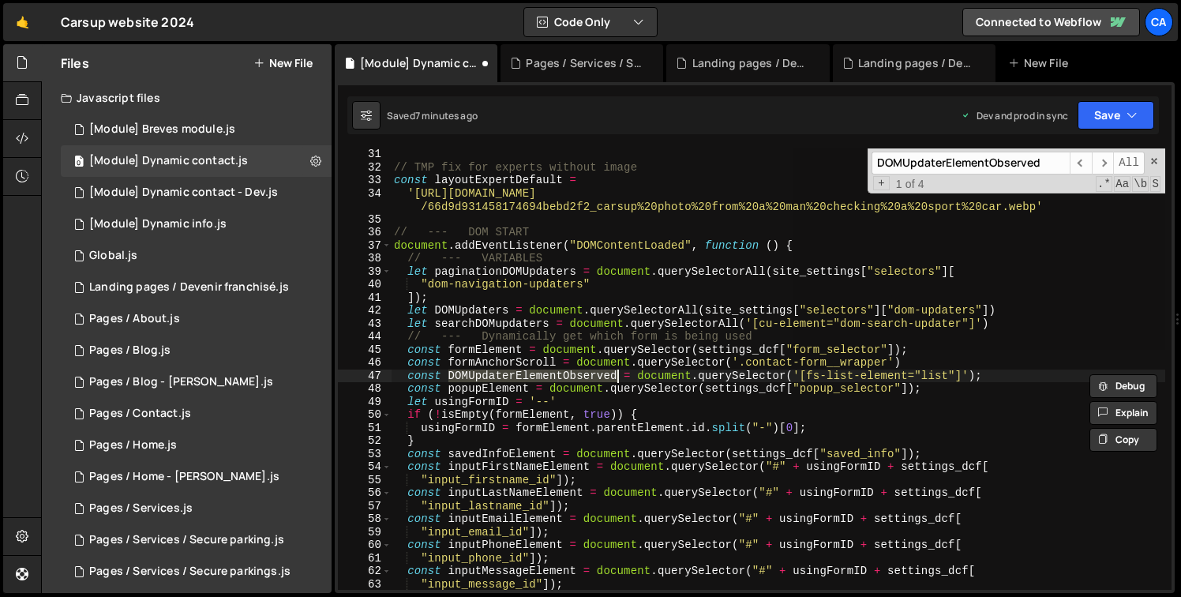
click at [578, 378] on div "// TMP fix for experts without image const layoutExpertDefault = '[URL][DOMAIN_…" at bounding box center [778, 368] width 774 height 441
click at [578, 378] on div "// TMP fix for experts without image const layoutExpertDefault = '[URL][DOMAIN_…" at bounding box center [778, 381] width 774 height 467
drag, startPoint x: 805, startPoint y: 373, endPoint x: 961, endPoint y: 371, distance: 156.3
click at [961, 371] on div "// TMP fix for experts without image const layoutExpertDefault = '[URL][DOMAIN_…" at bounding box center [778, 381] width 774 height 467
click at [1012, 377] on div "// TMP fix for experts without image const layoutExpertDefault = '[URL][DOMAIN_…" at bounding box center [778, 381] width 774 height 467
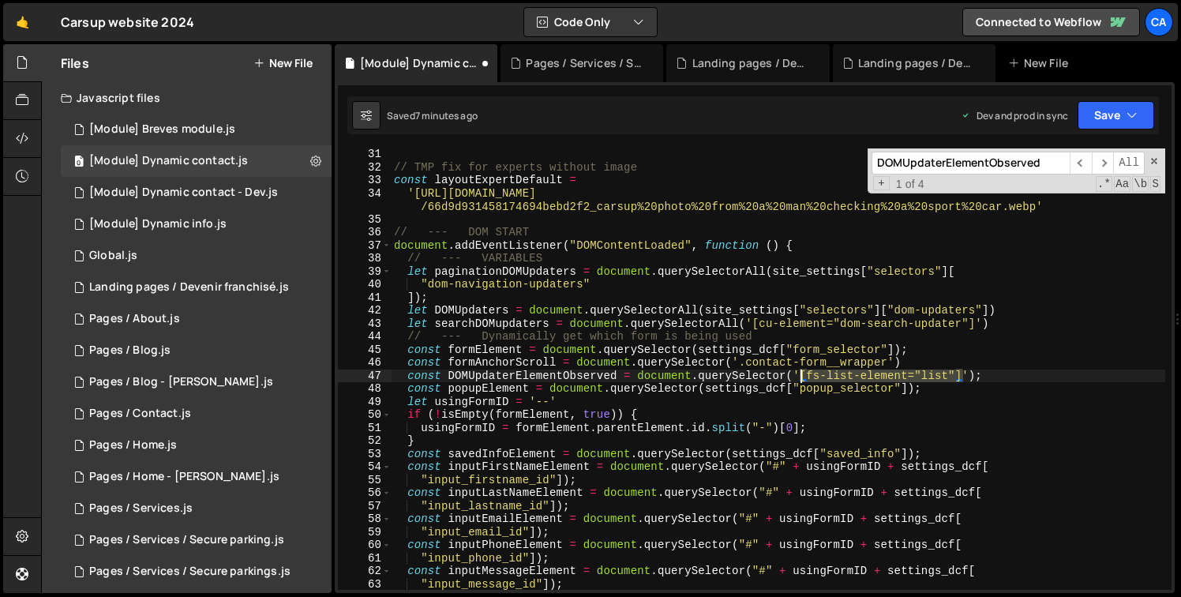
drag, startPoint x: 964, startPoint y: 375, endPoint x: 802, endPoint y: 380, distance: 161.9
click at [802, 380] on div "// TMP fix for experts without image const layoutExpertDefault = '[URL][DOMAIN_…" at bounding box center [778, 381] width 774 height 467
click at [803, 380] on div "// TMP fix for experts without image const layoutExpertDefault = '[URL][DOMAIN_…" at bounding box center [778, 368] width 774 height 441
click at [741, 364] on div "// TMP fix for experts without image const layoutExpertDefault = '[URL][DOMAIN_…" at bounding box center [778, 381] width 774 height 467
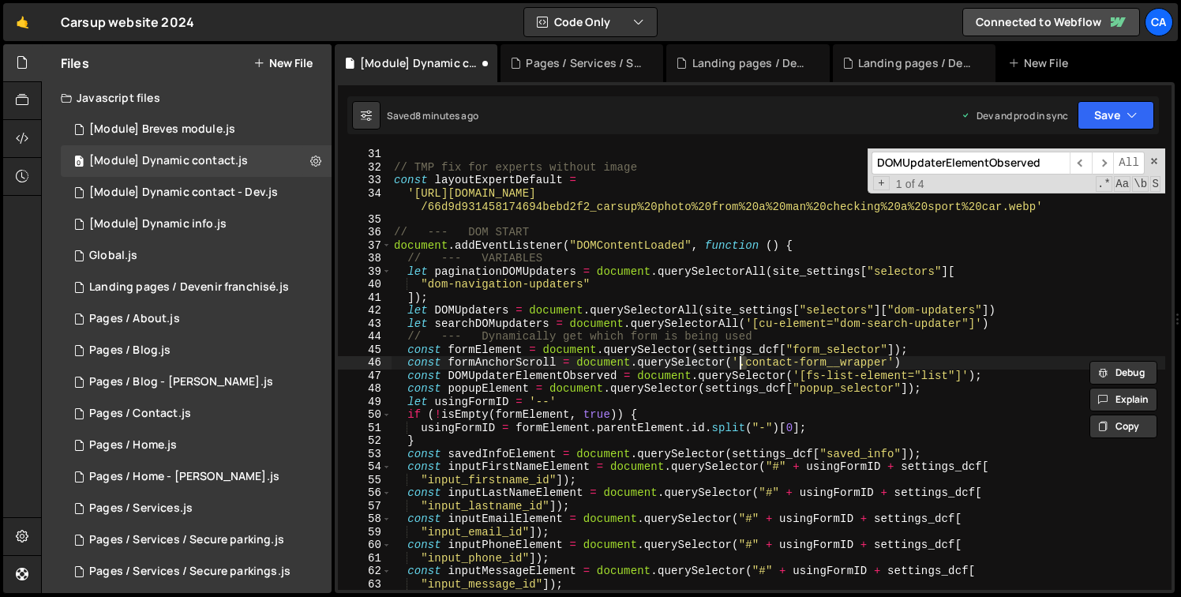
click at [739, 361] on div "// TMP fix for experts without image const layoutExpertDefault = '[URL][DOMAIN_…" at bounding box center [778, 368] width 774 height 441
click at [742, 365] on div "// TMP fix for experts without image const layoutExpertDefault = '[URL][DOMAIN_…" at bounding box center [778, 381] width 774 height 467
click at [802, 395] on div "// TMP fix for experts without image const layoutExpertDefault = '[URL][DOMAIN_…" at bounding box center [778, 381] width 774 height 467
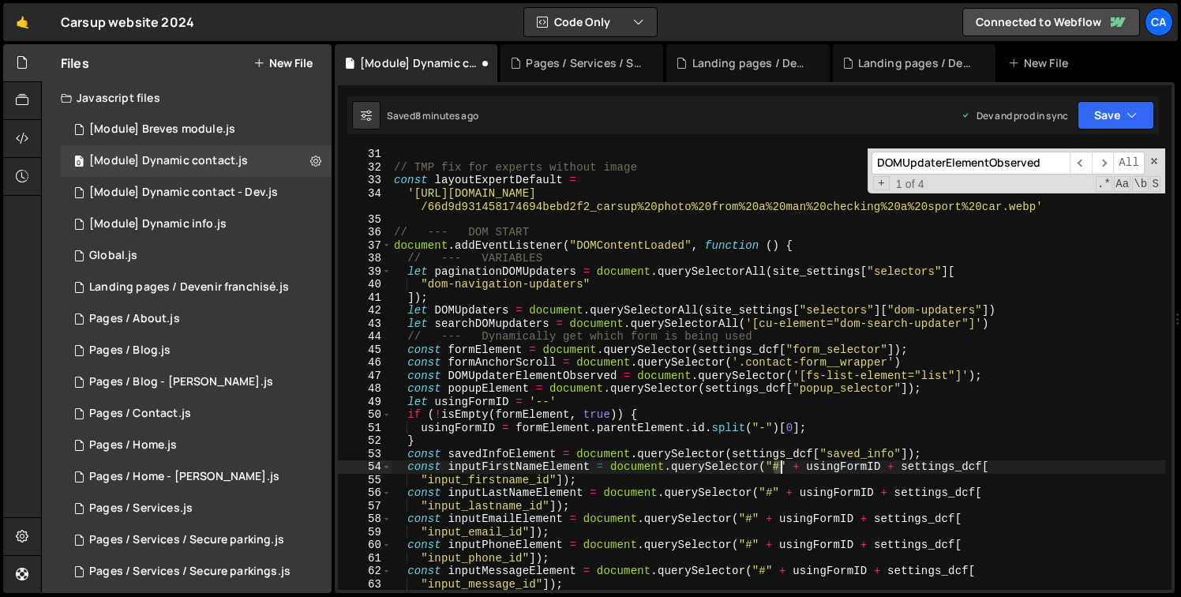
click at [778, 469] on div "// TMP fix for experts without image const layoutExpertDefault = '[URL][DOMAIN_…" at bounding box center [778, 381] width 774 height 467
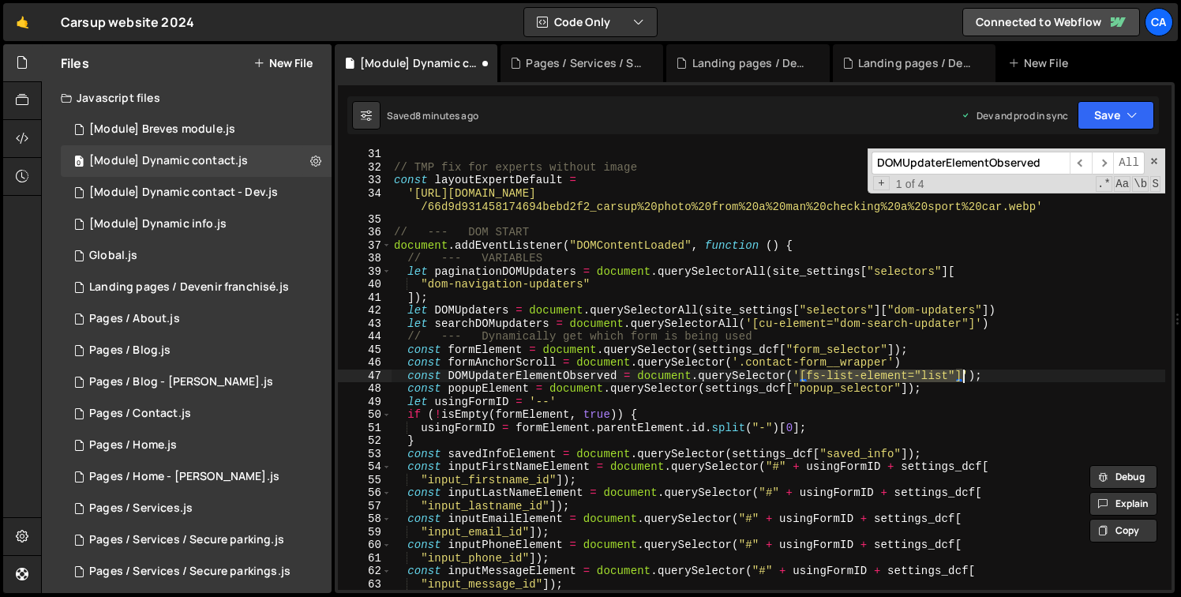
drag, startPoint x: 803, startPoint y: 376, endPoint x: 960, endPoint y: 370, distance: 158.0
click at [960, 370] on div "// TMP fix for experts without image const layoutExpertDefault = '[URL][DOMAIN_…" at bounding box center [778, 381] width 774 height 467
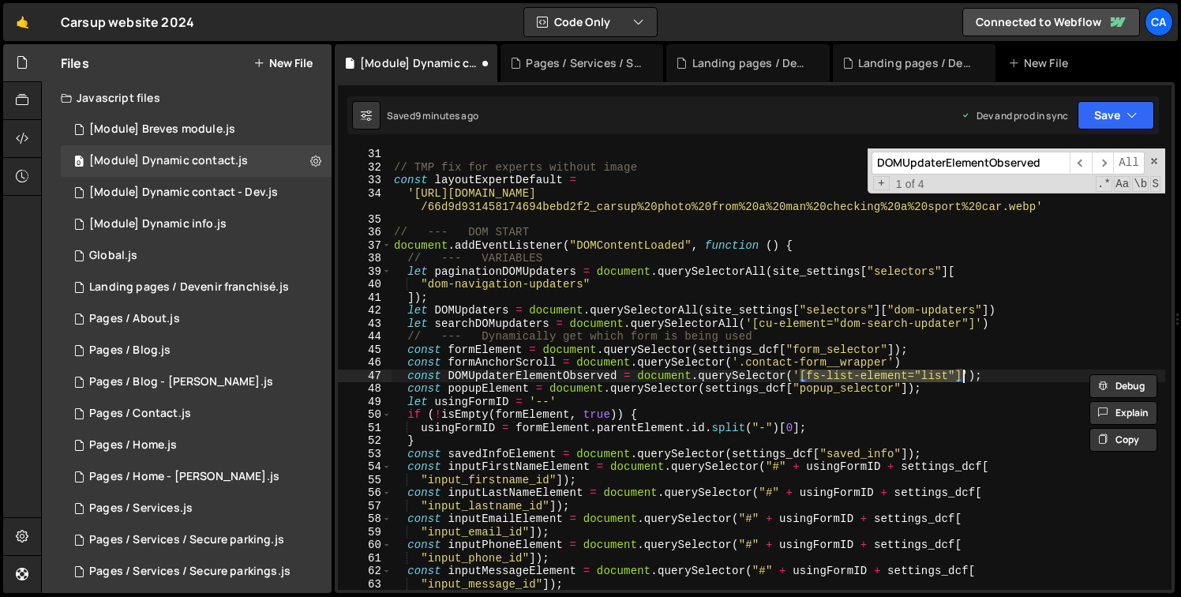
click at [807, 373] on div "// TMP fix for experts without image const layoutExpertDefault = '[URL][DOMAIN_…" at bounding box center [778, 368] width 774 height 441
drag, startPoint x: 802, startPoint y: 376, endPoint x: 961, endPoint y: 372, distance: 159.5
click at [961, 372] on div "// TMP fix for experts without image const layoutExpertDefault = '[URL][DOMAIN_…" at bounding box center [778, 381] width 774 height 467
click at [803, 373] on div "// TMP fix for experts without image const layoutExpertDefault = '[URL][DOMAIN_…" at bounding box center [778, 368] width 774 height 441
drag, startPoint x: 803, startPoint y: 376, endPoint x: 964, endPoint y: 377, distance: 161.0
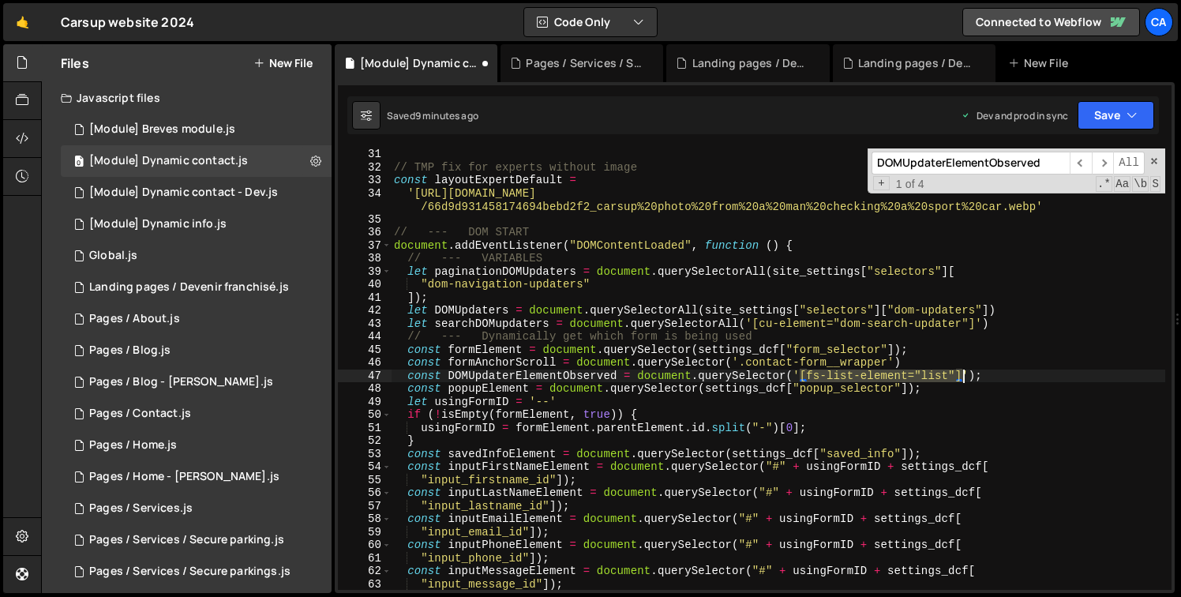
click at [964, 377] on div "// TMP fix for experts without image const layoutExpertDefault = '[URL][DOMAIN_…" at bounding box center [778, 381] width 774 height 467
click at [840, 374] on div "// TMP fix for experts without image const layoutExpertDefault = '[URL][DOMAIN_…" at bounding box center [778, 368] width 774 height 441
click at [840, 374] on div "// TMP fix for experts without image const layoutExpertDefault = '[URL][DOMAIN_…" at bounding box center [778, 381] width 774 height 467
click at [657, 378] on div "// TMP fix for experts without image const layoutExpertDefault = '[URL][DOMAIN_…" at bounding box center [778, 381] width 774 height 467
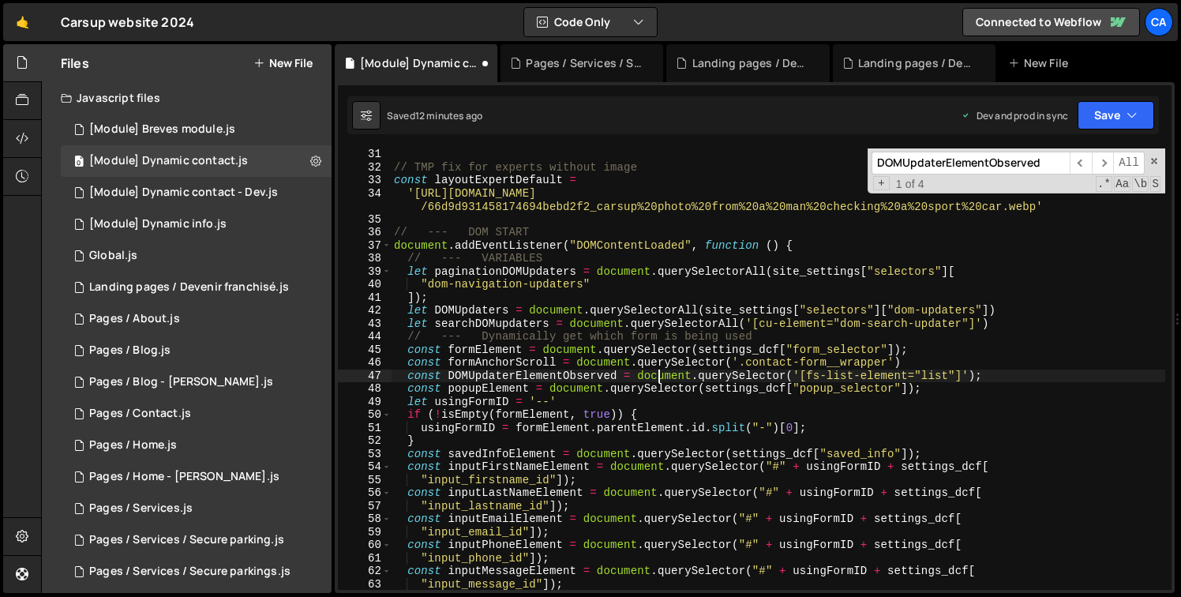
click at [657, 378] on div "// TMP fix for experts without image const layoutExpertDefault = '[URL][DOMAIN_…" at bounding box center [778, 381] width 774 height 467
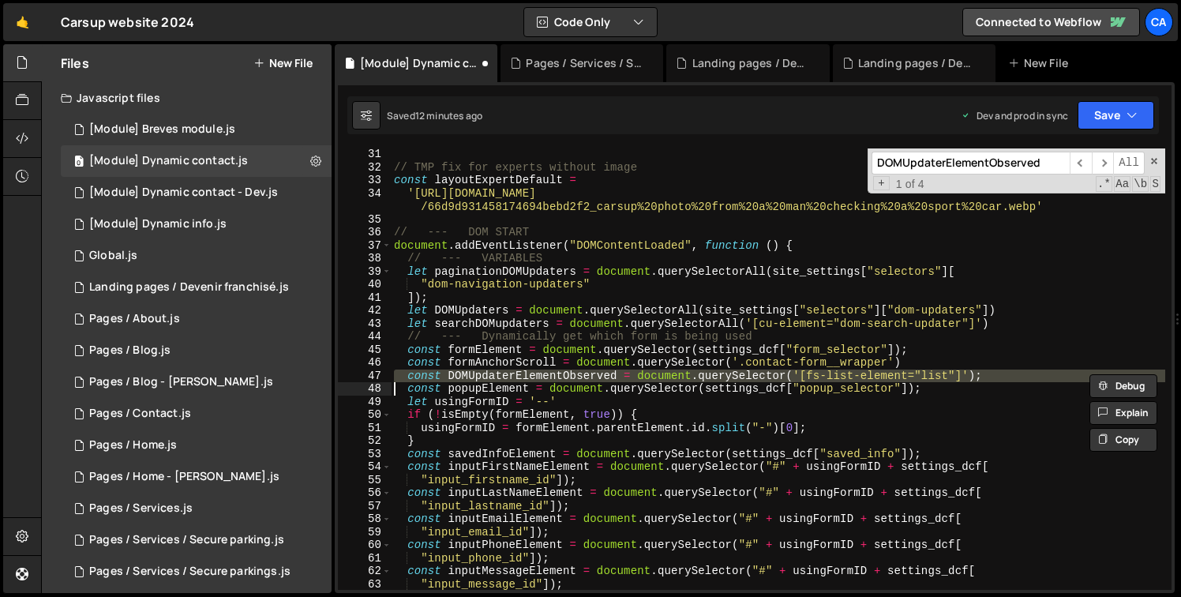
click at [876, 379] on div "// TMP fix for experts without image const layoutExpertDefault = '[URL][DOMAIN_…" at bounding box center [778, 368] width 774 height 441
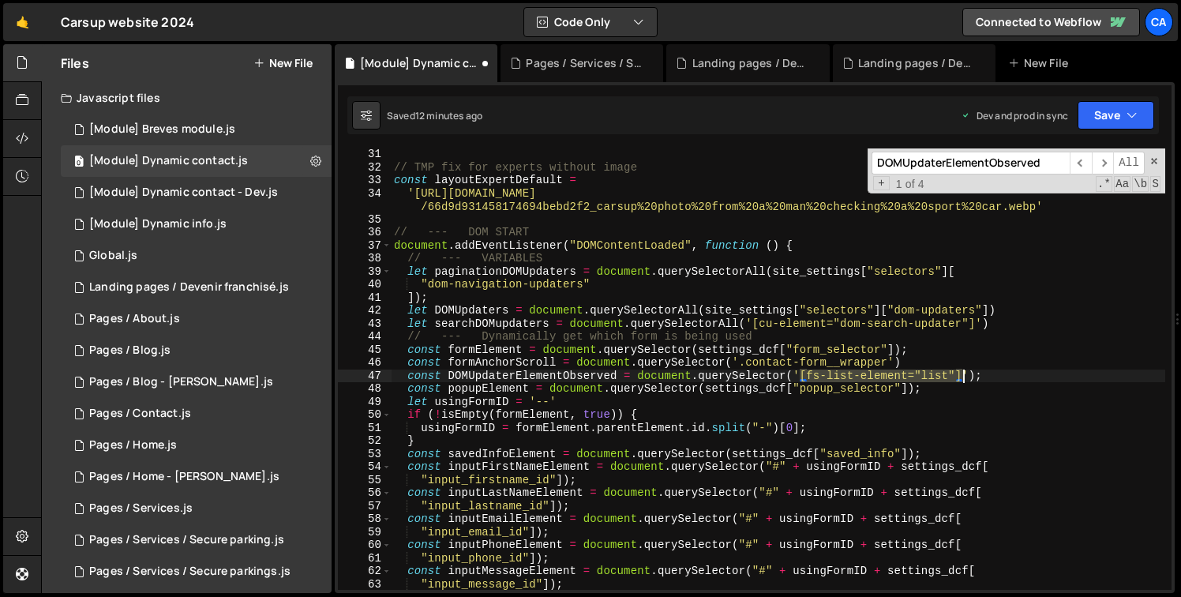
drag, startPoint x: 803, startPoint y: 376, endPoint x: 962, endPoint y: 381, distance: 159.5
click at [962, 381] on div "// TMP fix for experts without image const layoutExpertDefault = '[URL][DOMAIN_…" at bounding box center [778, 381] width 774 height 467
click at [880, 372] on div "// TMP fix for experts without image const layoutExpertDefault = '[URL][DOMAIN_…" at bounding box center [778, 368] width 774 height 441
click at [880, 372] on div "// TMP fix for experts without image const layoutExpertDefault = '[URL][DOMAIN_…" at bounding box center [778, 381] width 774 height 467
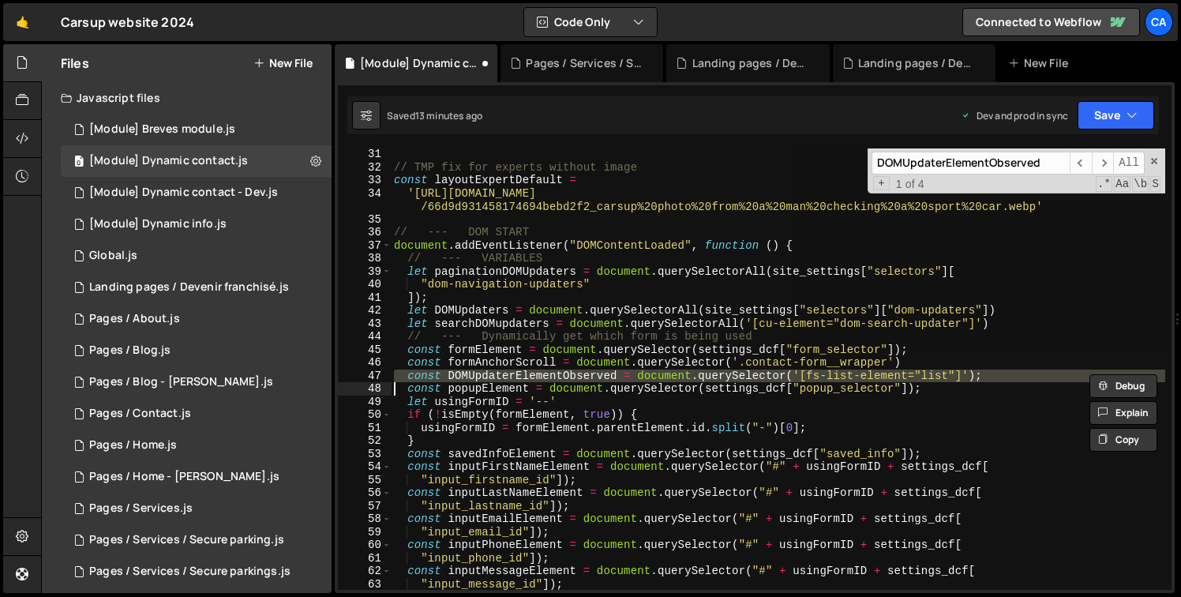
click at [966, 373] on div "// TMP fix for experts without image const layoutExpertDefault = '[URL][DOMAIN_…" at bounding box center [778, 368] width 774 height 441
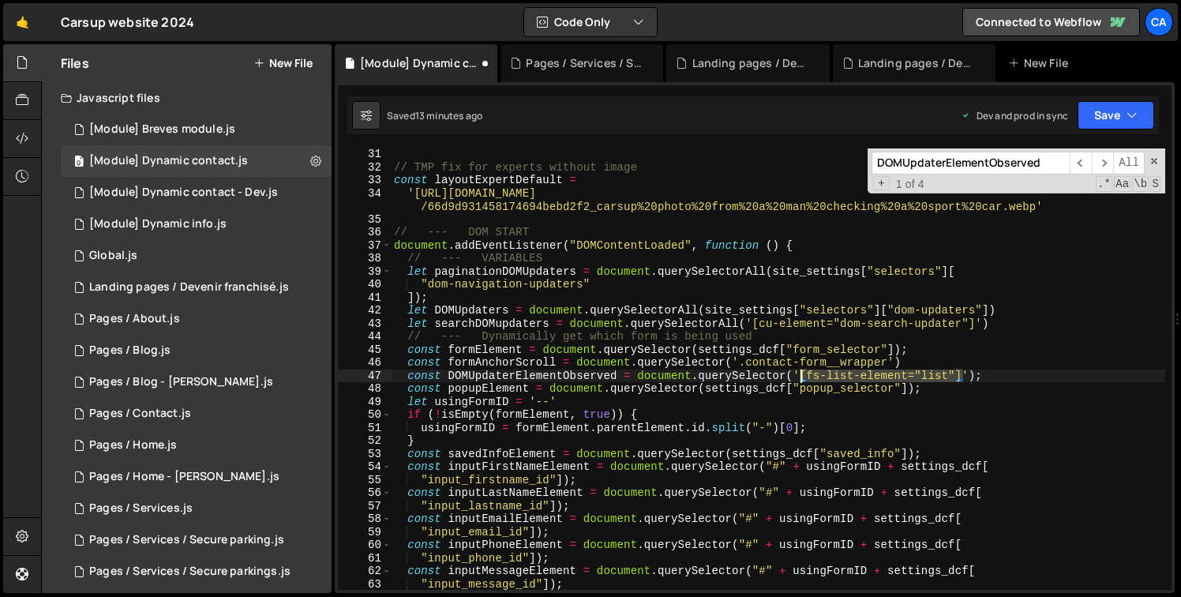
drag, startPoint x: 965, startPoint y: 374, endPoint x: 799, endPoint y: 374, distance: 165.7
click at [799, 374] on div "// TMP fix for experts without image const layoutExpertDefault = '[URL][DOMAIN_…" at bounding box center [778, 381] width 774 height 467
click at [1003, 376] on div "// TMP fix for experts without image const layoutExpertDefault = '[URL][DOMAIN_…" at bounding box center [778, 381] width 774 height 467
click at [981, 374] on div "// TMP fix for experts without image const layoutExpertDefault = '[URL][DOMAIN_…" at bounding box center [778, 381] width 774 height 467
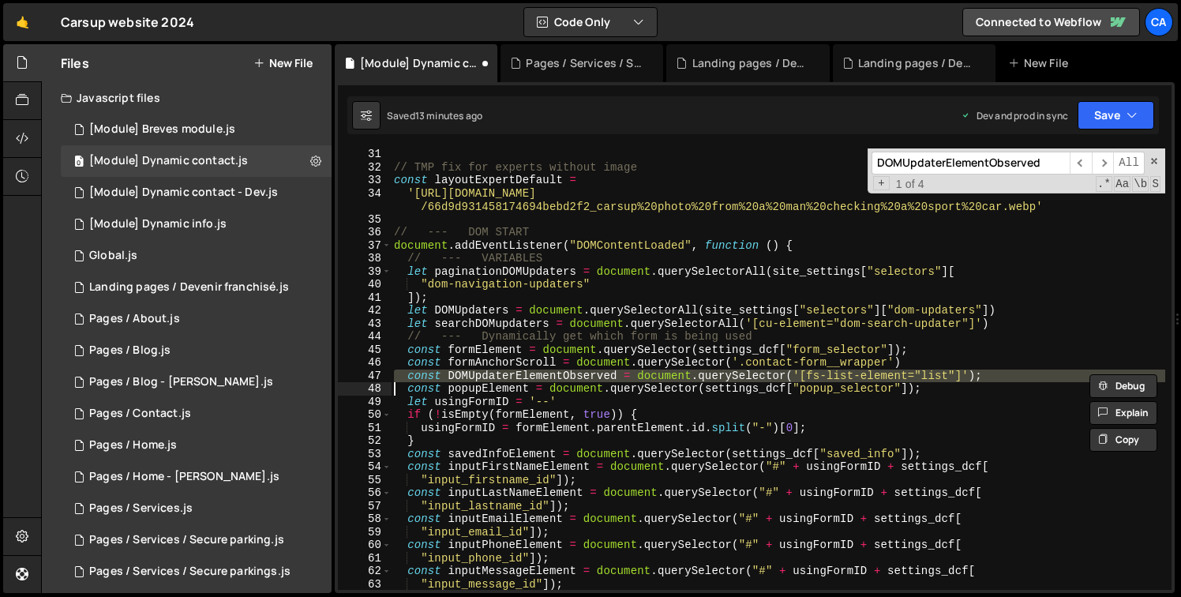
click at [981, 374] on div "// TMP fix for experts without image const layoutExpertDefault = '[URL][DOMAIN_…" at bounding box center [778, 381] width 774 height 467
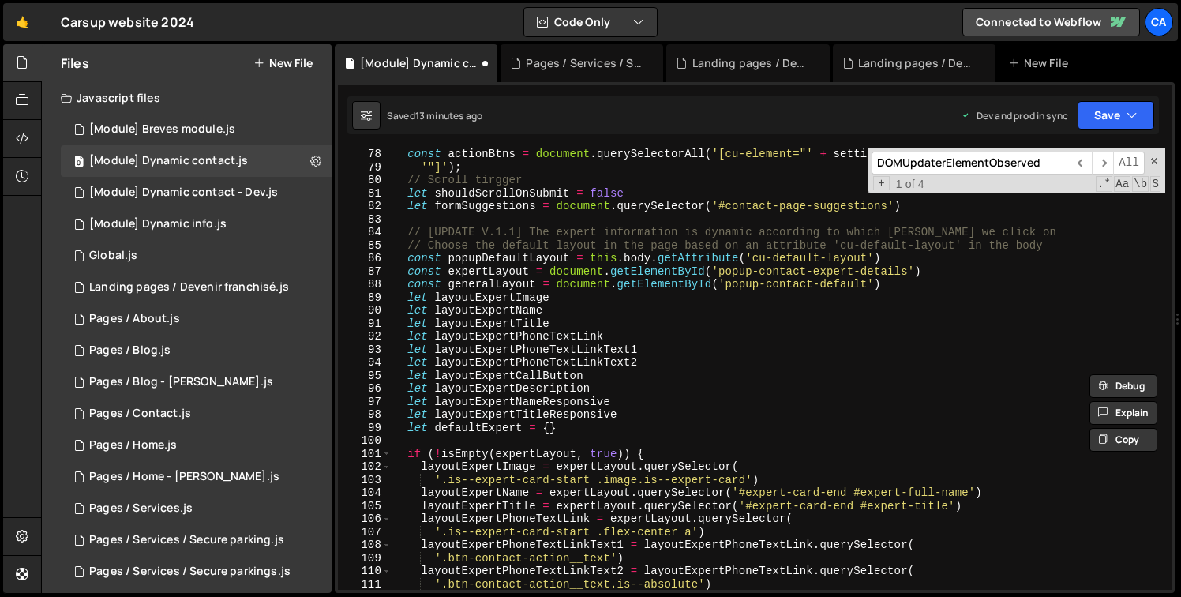
scroll to position [1018, 0]
click at [818, 424] on div "const actionBtns = document . querySelectorAll ( '[cu-element="' + settings_dcf…" at bounding box center [778, 379] width 774 height 467
type textarea "let defaultExpert = {}"
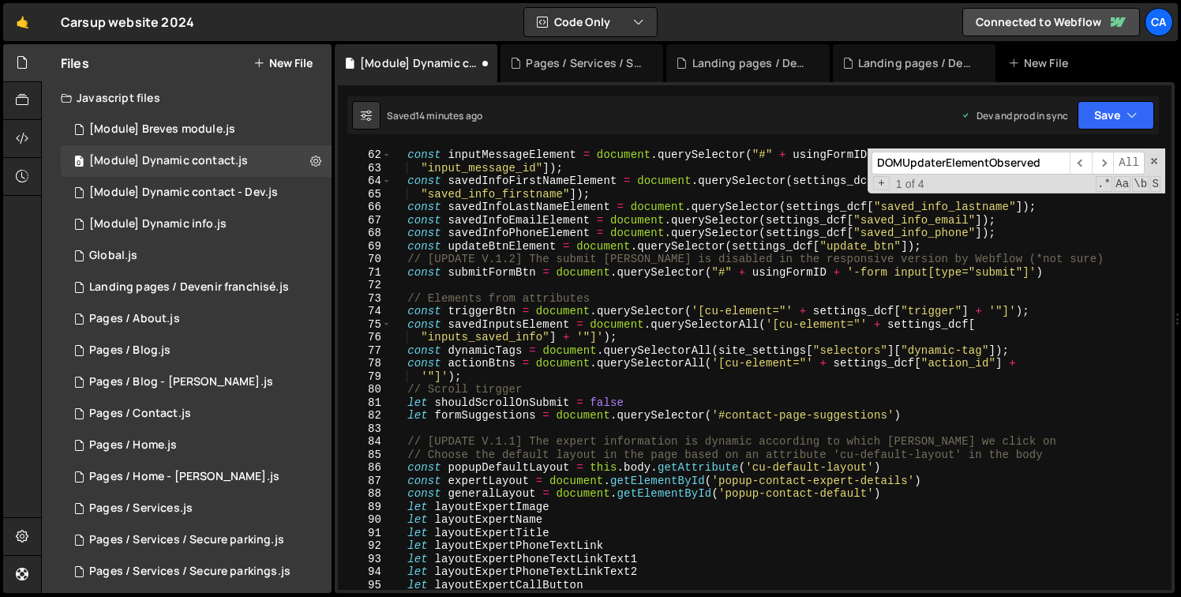
scroll to position [792, 0]
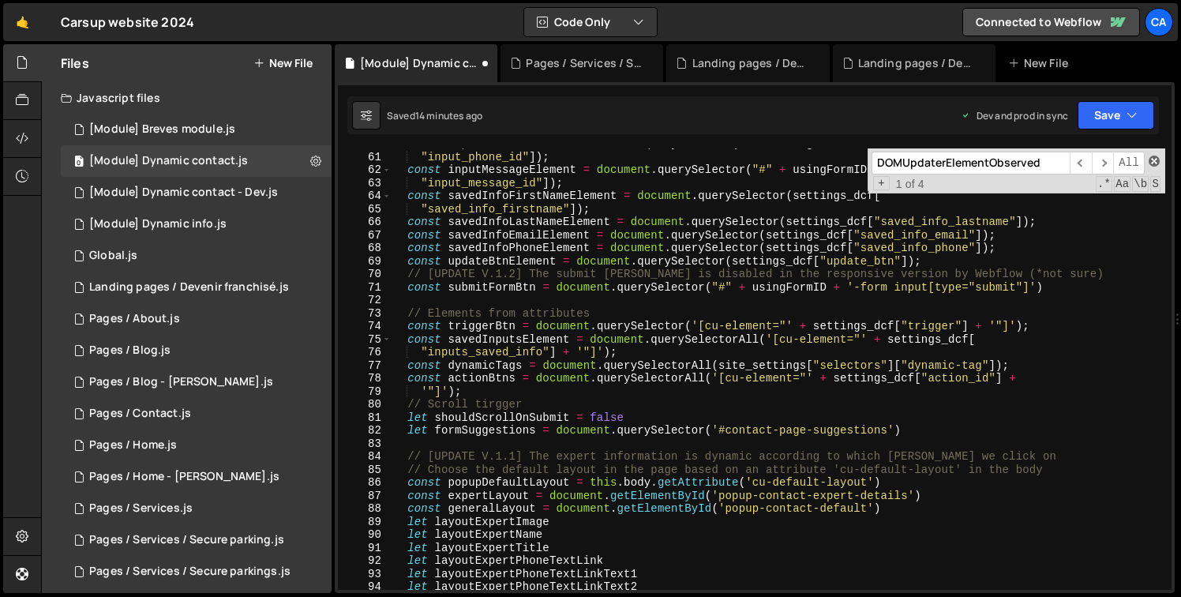
click at [1149, 164] on span at bounding box center [1153, 160] width 11 height 11
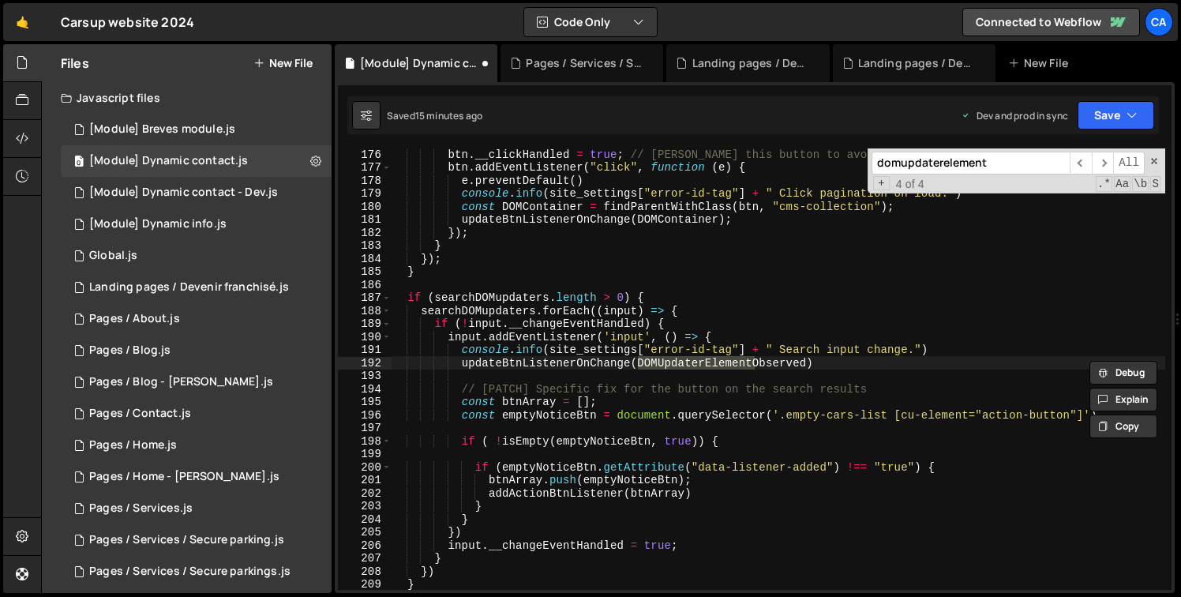
scroll to position [391, 0]
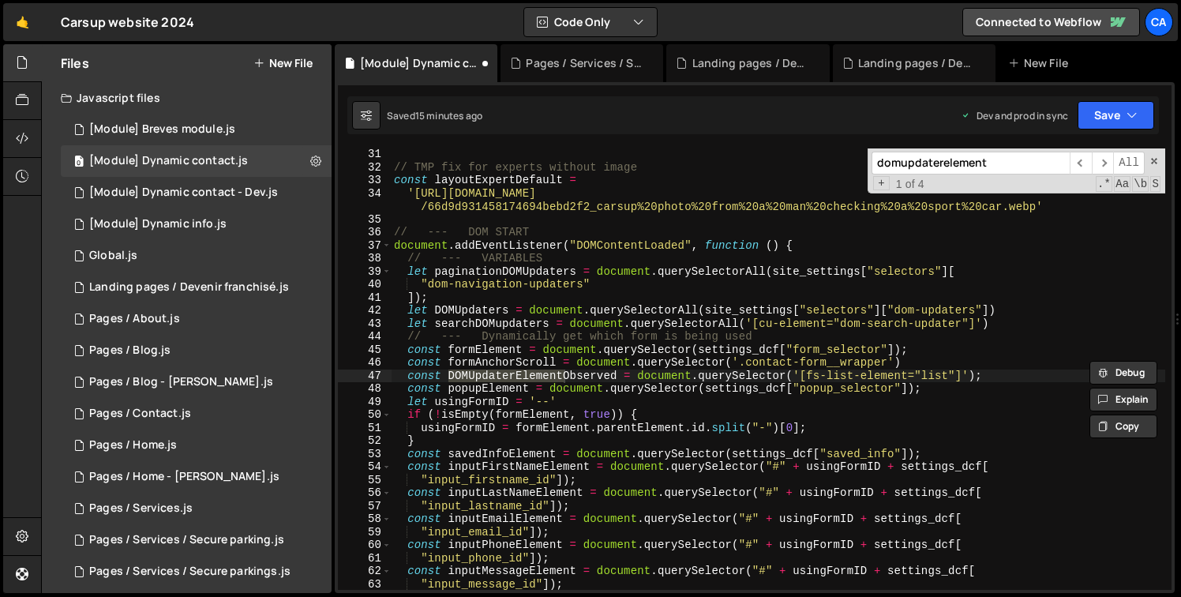
type input "domupdaterelement"
click at [1019, 372] on div "// TMP fix for experts without image const layoutExpertDefault = '[URL][DOMAIN_…" at bounding box center [778, 381] width 774 height 467
paste textarea "document.querySelector('[fs-cmsfilter-element="list"]');"
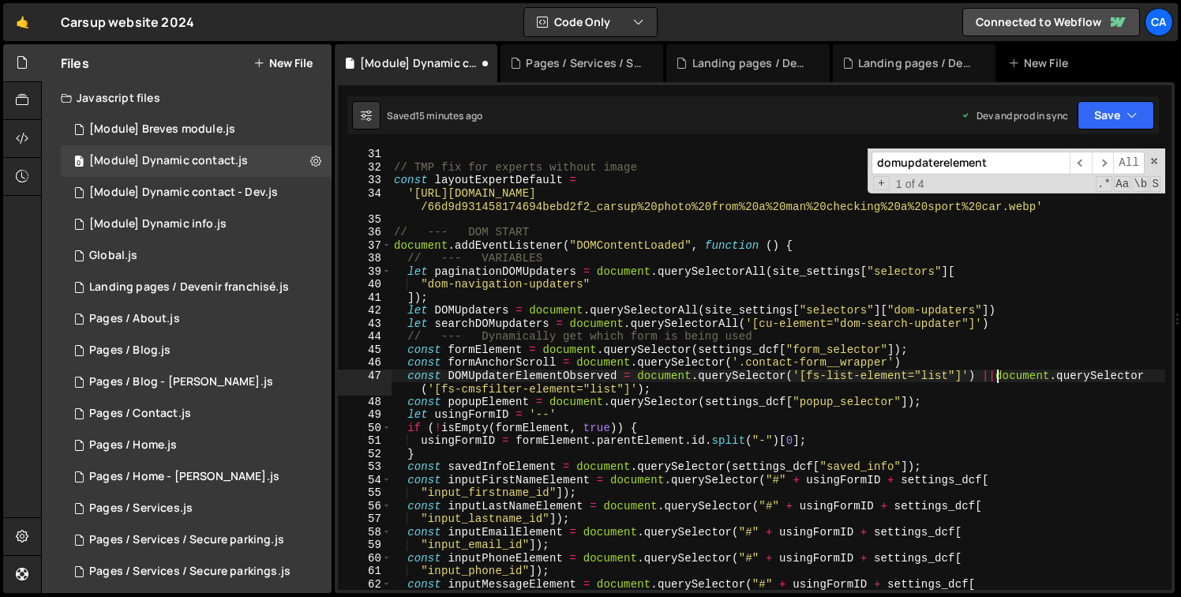
type textarea "const DOMUpdaterElementObserved = document.querySelector('[fs-list-element="lis…"
click at [673, 384] on div "// TMP fix for experts without image const layoutExpertDefault = '[URL][DOMAIN_…" at bounding box center [778, 381] width 774 height 467
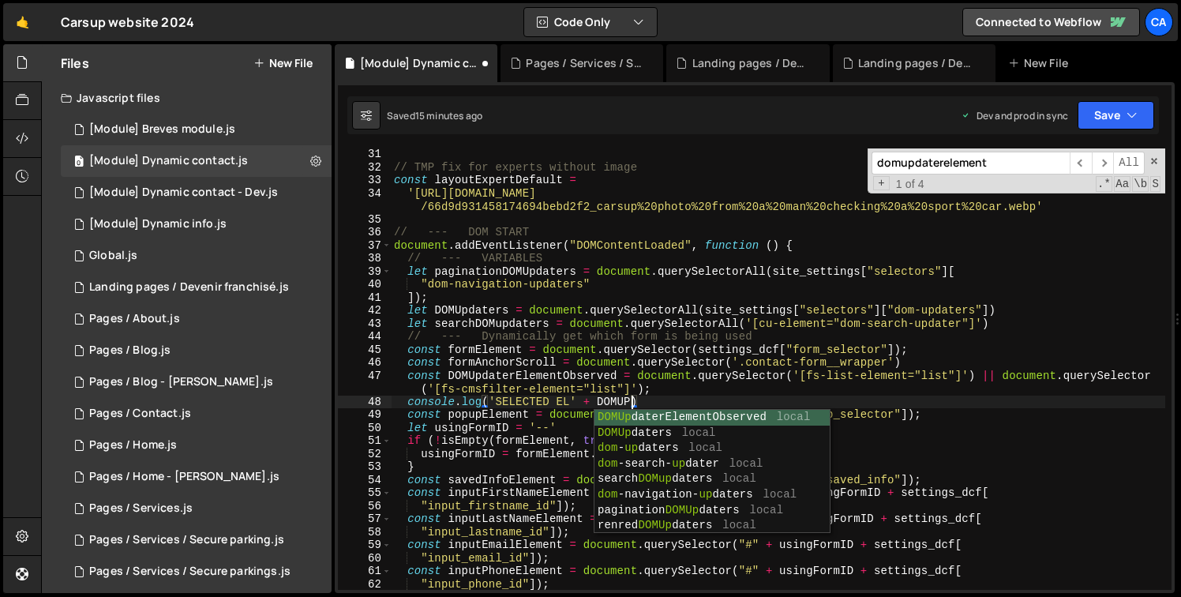
scroll to position [0, 16]
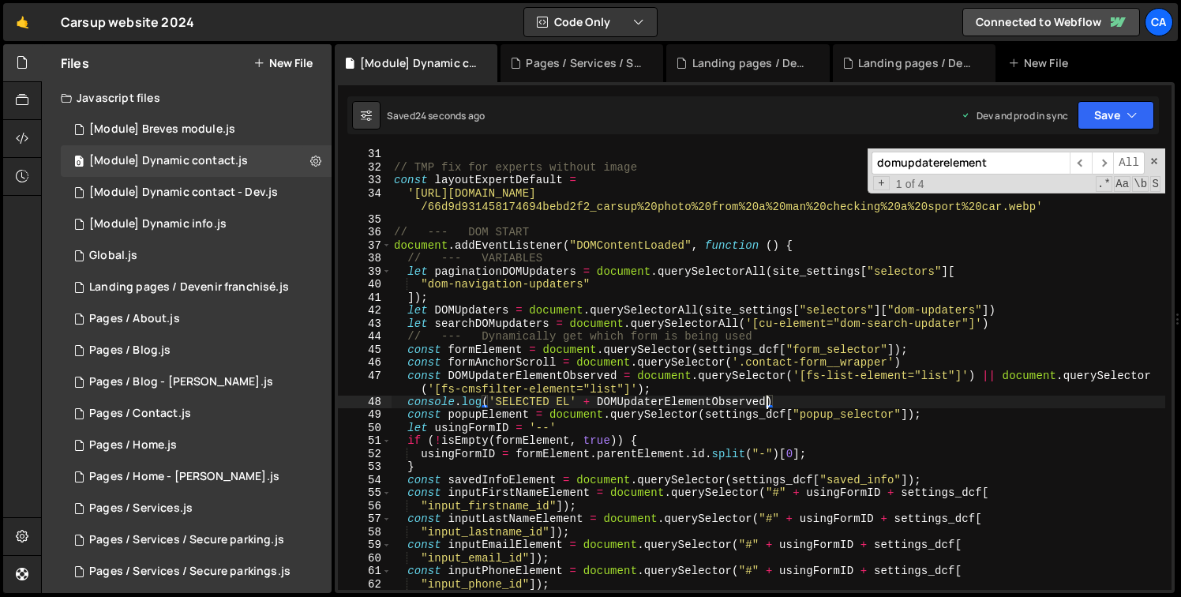
click at [626, 396] on div "// TMP fix for experts without image const layoutExpertDefault = '[URL][DOMAIN_…" at bounding box center [778, 381] width 774 height 467
drag, startPoint x: 595, startPoint y: 402, endPoint x: 492, endPoint y: 402, distance: 103.4
click at [492, 402] on div "// TMP fix for experts without image const layoutExpertDefault = '[URL][DOMAIN_…" at bounding box center [778, 381] width 774 height 467
click at [1160, 163] on div "domupdaterelement ​ ​ All Replace All + 1 of 4 .* Aa \b S" at bounding box center [1016, 170] width 298 height 45
click at [1159, 162] on span at bounding box center [1153, 160] width 11 height 11
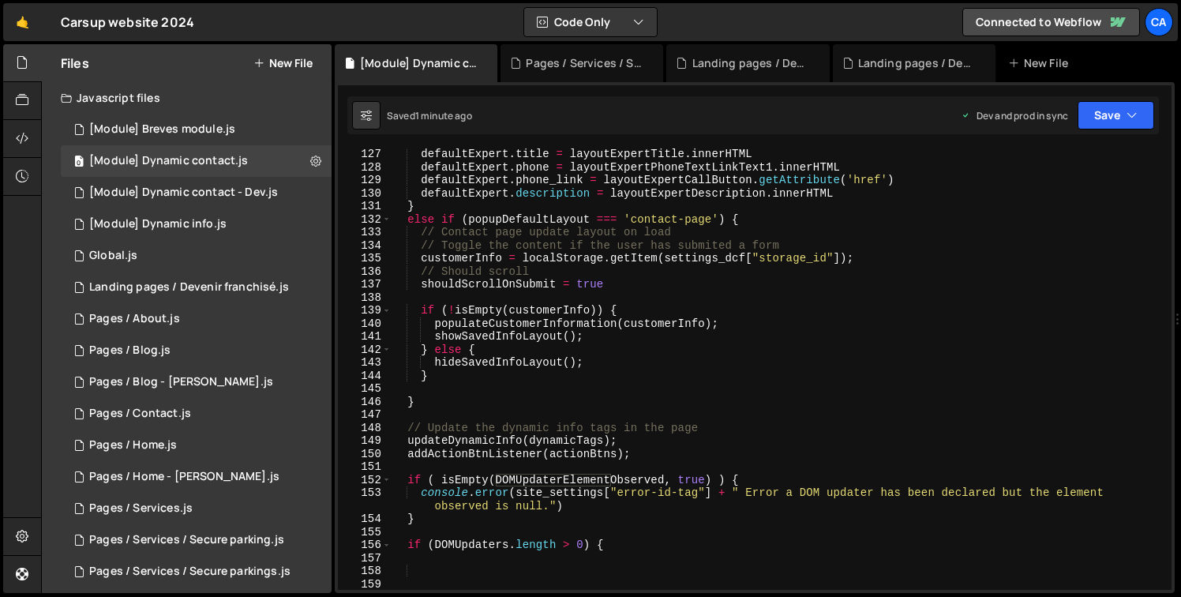
scroll to position [1749, 0]
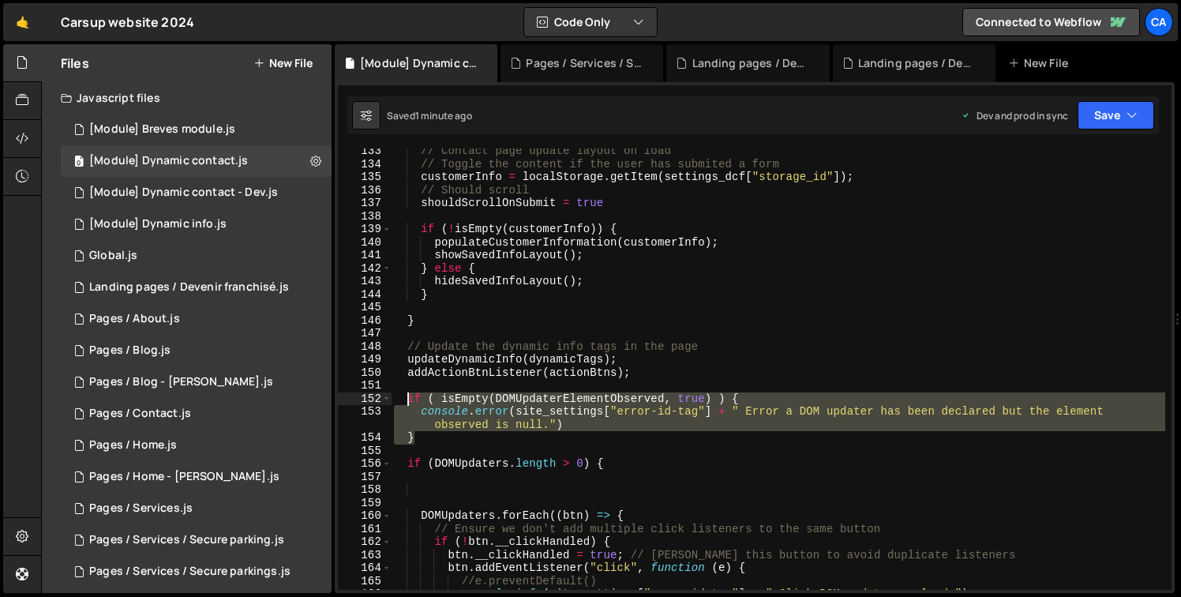
drag, startPoint x: 434, startPoint y: 442, endPoint x: 406, endPoint y: 394, distance: 55.5
click at [406, 394] on div "// Contact page update layout on load // Toggle the content if the user has sub…" at bounding box center [778, 377] width 774 height 467
type textarea "if ( isEmpty(DOMUpdaterElementObserved, true) ) { console.error(site_settings["…"
click at [593, 485] on div "// Contact page update layout on load // Toggle the content if the user has sub…" at bounding box center [778, 377] width 774 height 467
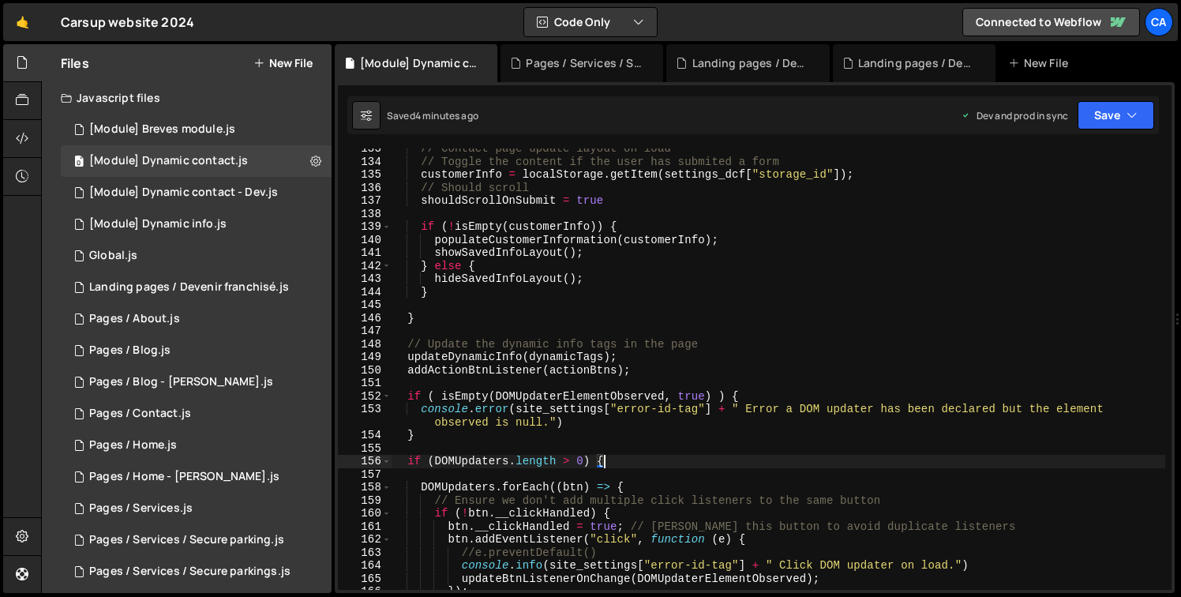
scroll to position [1819, 0]
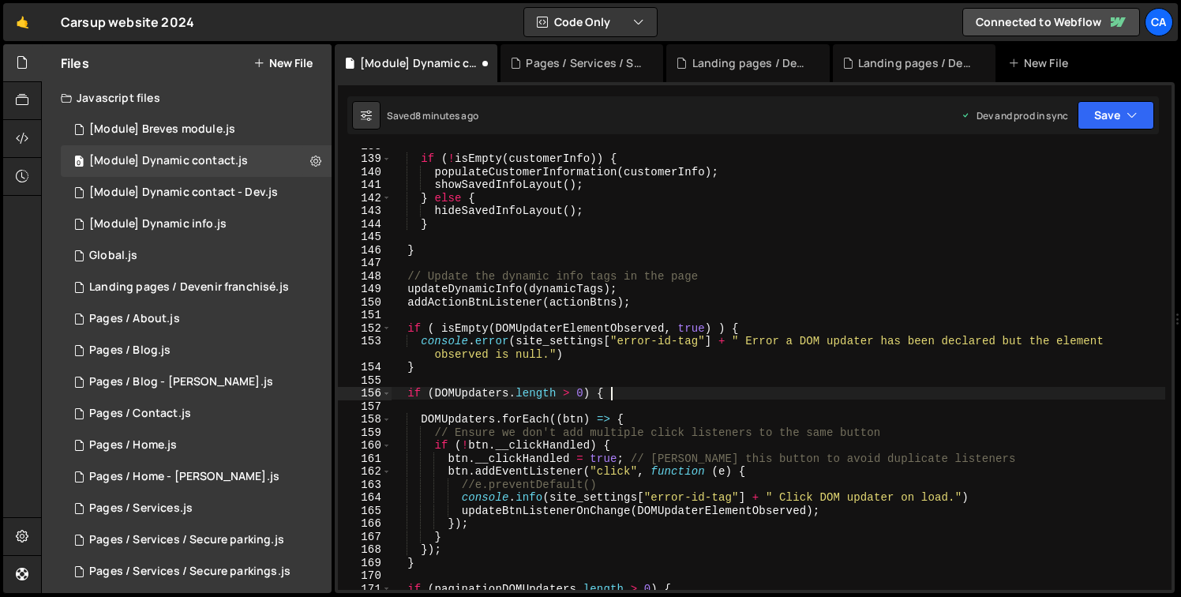
type textarea "if (DOMUpdaters.length > 0) {"
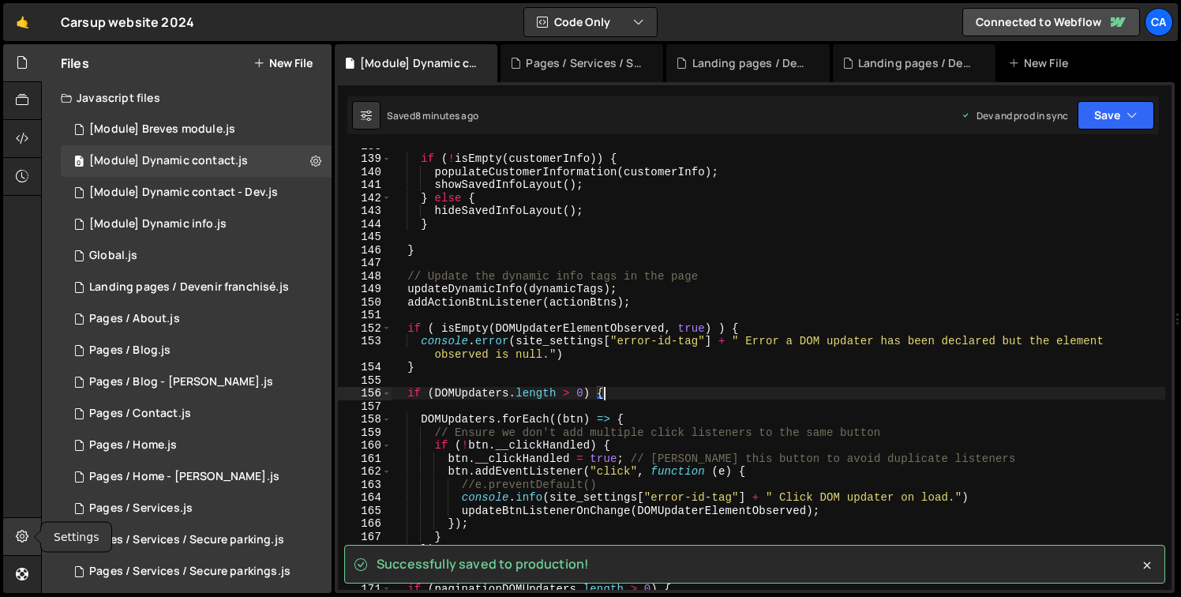
click at [33, 536] on div at bounding box center [22, 537] width 39 height 38
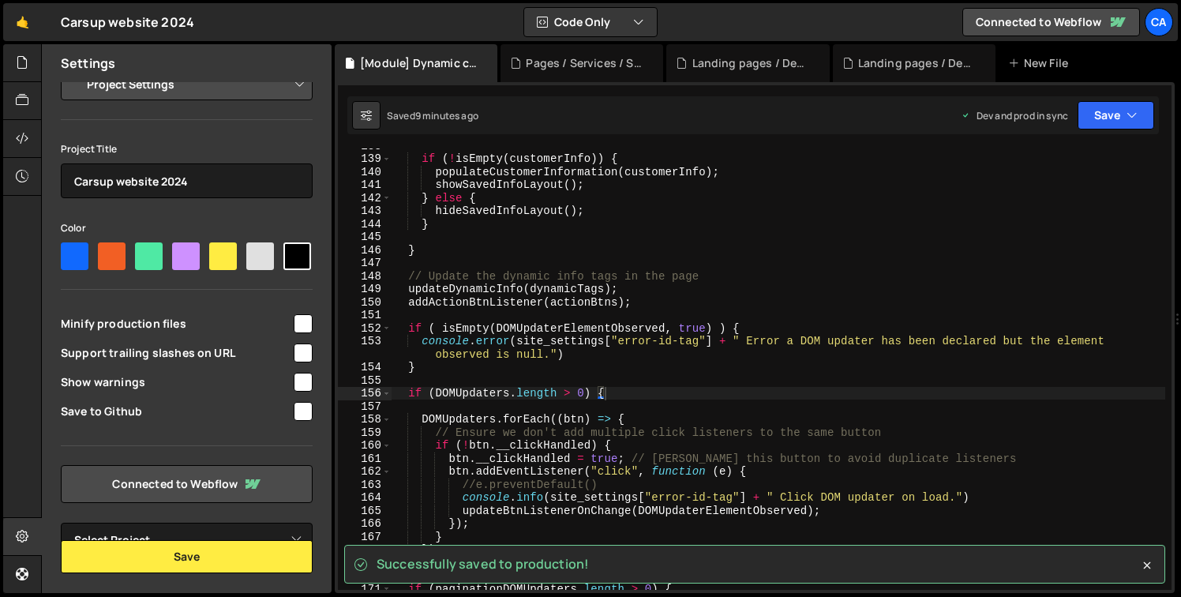
click at [308, 320] on div "Project Settings Code Editor Settings Chat Settings Project Title Carsup websit…" at bounding box center [187, 313] width 290 height 489
click at [302, 322] on input "checkbox" at bounding box center [303, 323] width 19 height 19
checkbox input "true"
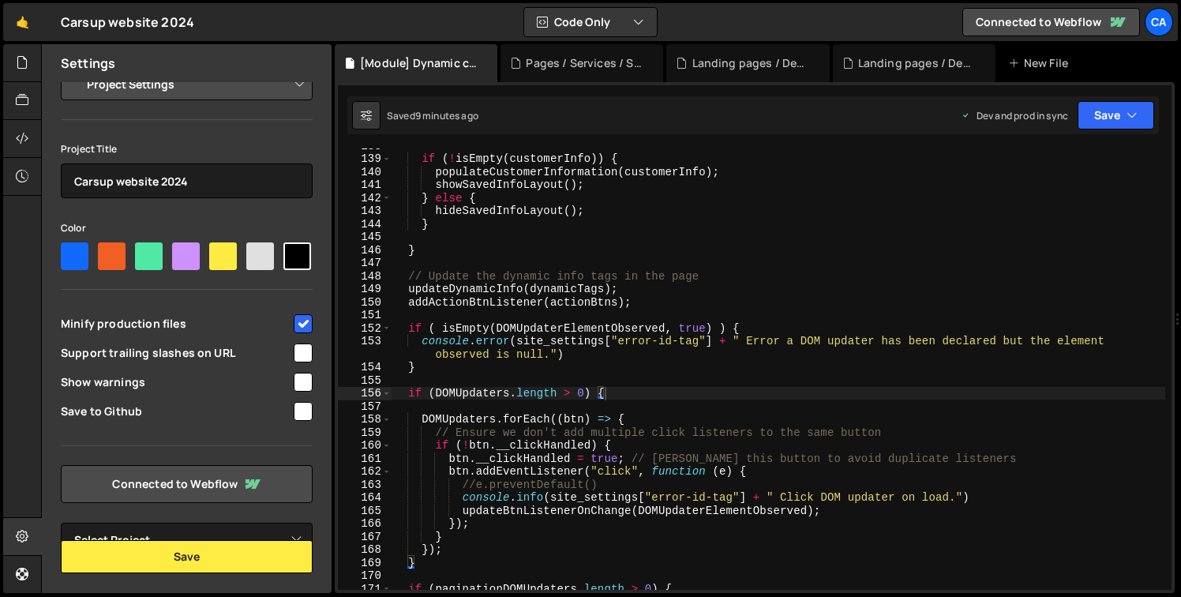
click at [630, 392] on div "if ( ! isEmpty ( customerInfo )) { populateCustomerInformation ( customerInfo )…" at bounding box center [777, 372] width 773 height 467
type textarea "if (DOMUpdaters.length > 0) {"
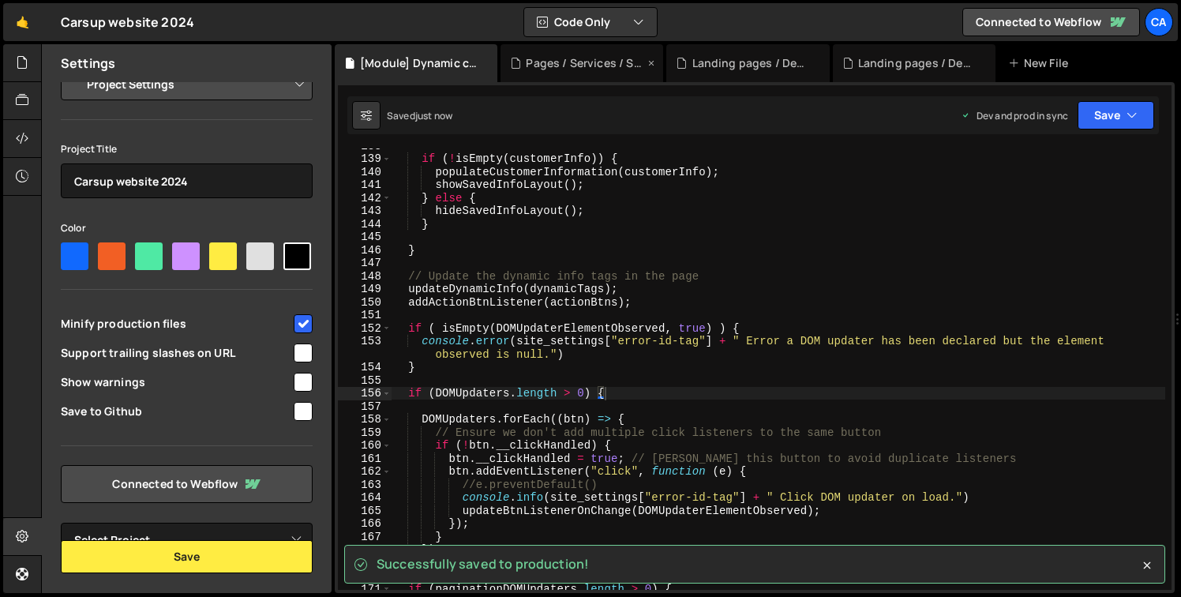
click at [596, 61] on div "Pages / Services / Secure parkings.js" at bounding box center [585, 63] width 118 height 16
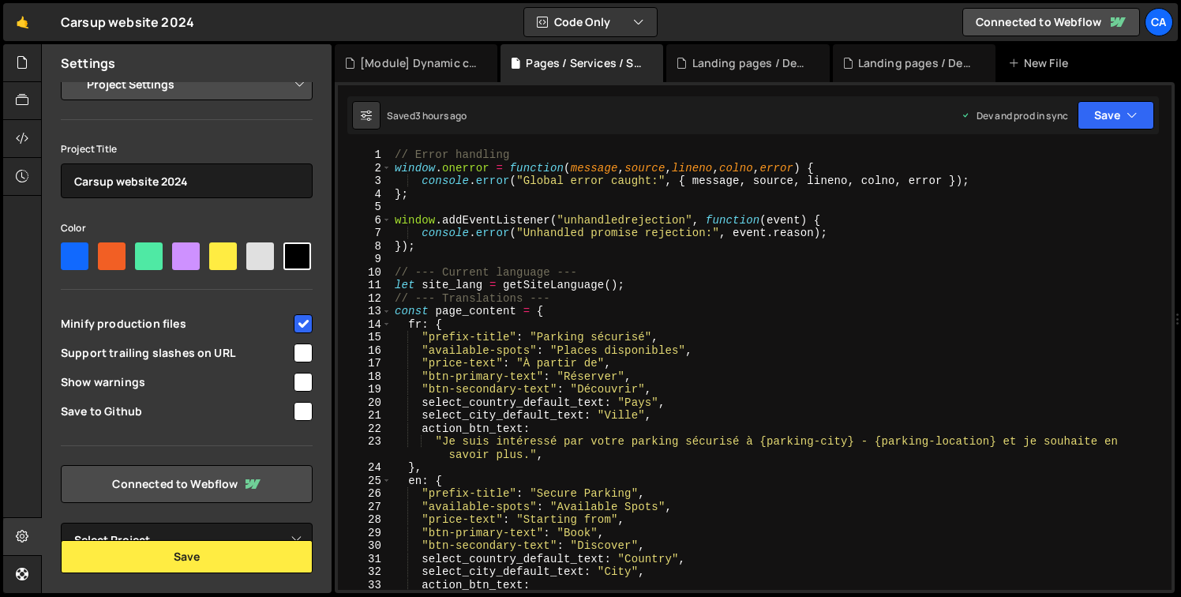
click at [758, 301] on div "// Error handling window . onerror = function ( message , source , lineno , col…" at bounding box center [777, 388] width 773 height 481
type textarea "// --- Translations ---"
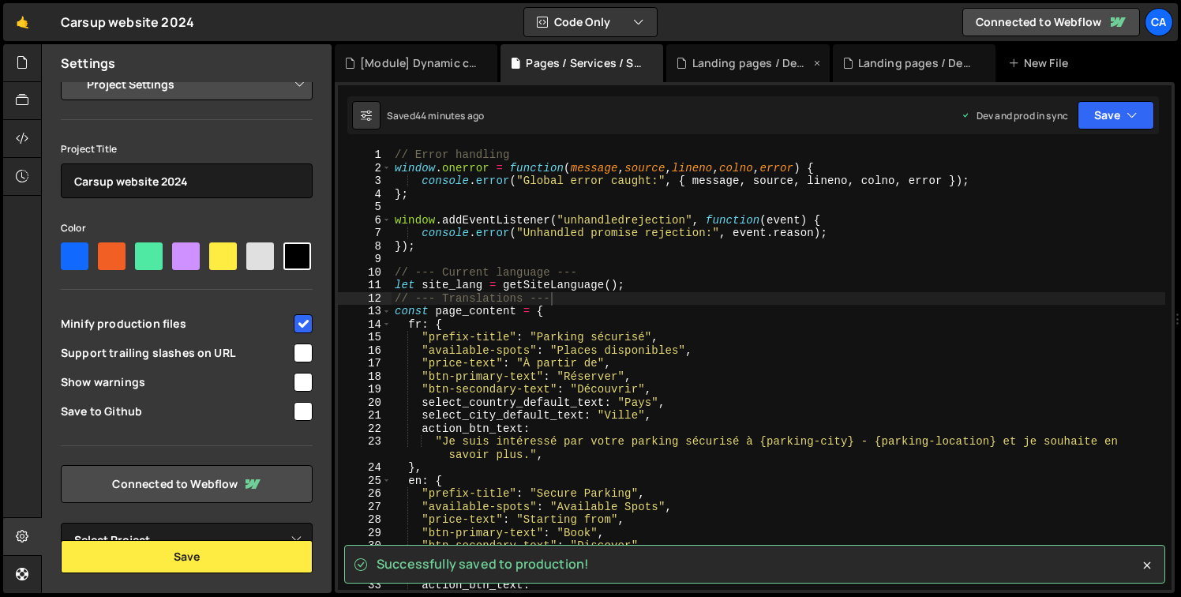
click at [817, 63] on icon at bounding box center [816, 63] width 11 height 16
click at [820, 62] on icon at bounding box center [816, 63] width 11 height 16
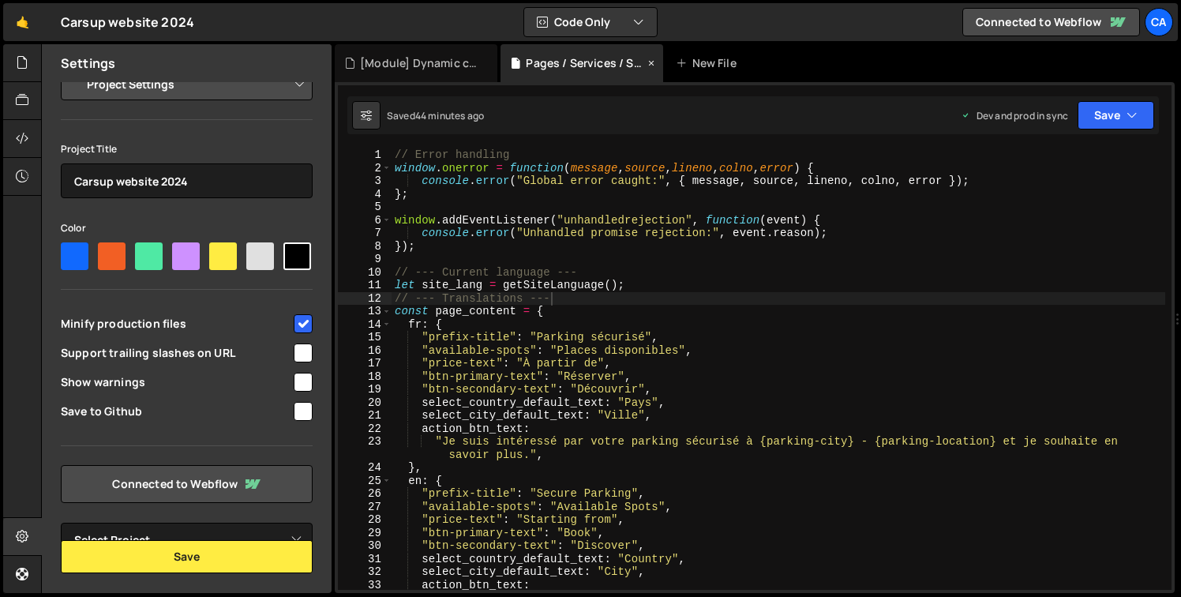
click at [650, 61] on icon at bounding box center [651, 63] width 11 height 16
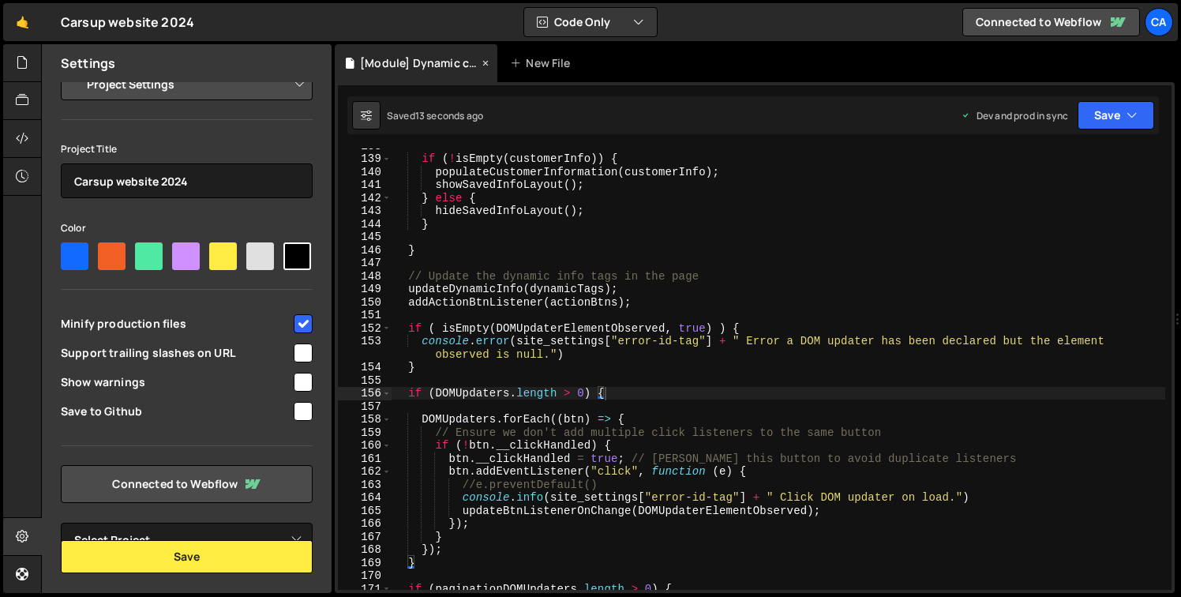
click at [479, 61] on div "[Module] Dynamic contact.js" at bounding box center [416, 63] width 163 height 38
click at [22, 77] on div at bounding box center [22, 63] width 39 height 38
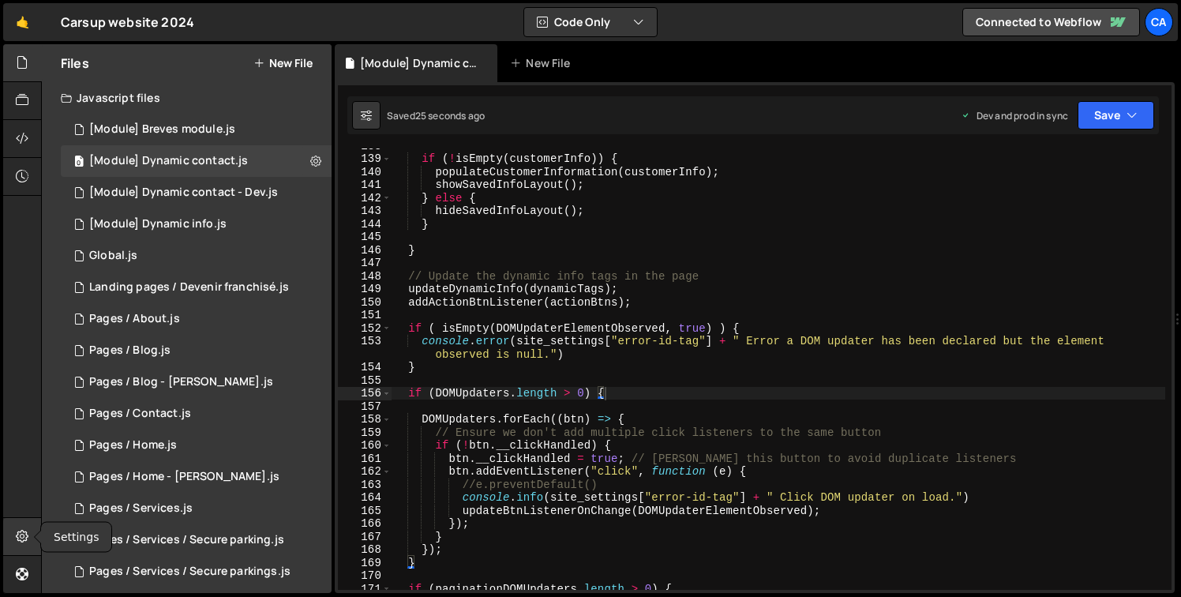
click at [26, 530] on icon at bounding box center [22, 535] width 13 height 17
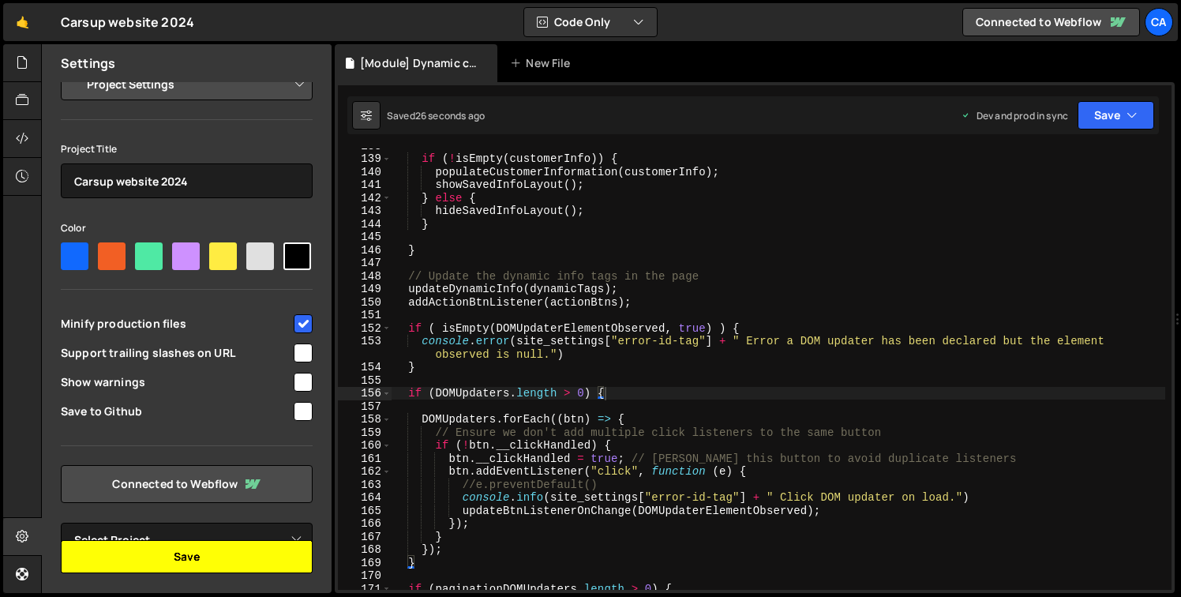
click at [198, 567] on button "Save" at bounding box center [187, 556] width 252 height 33
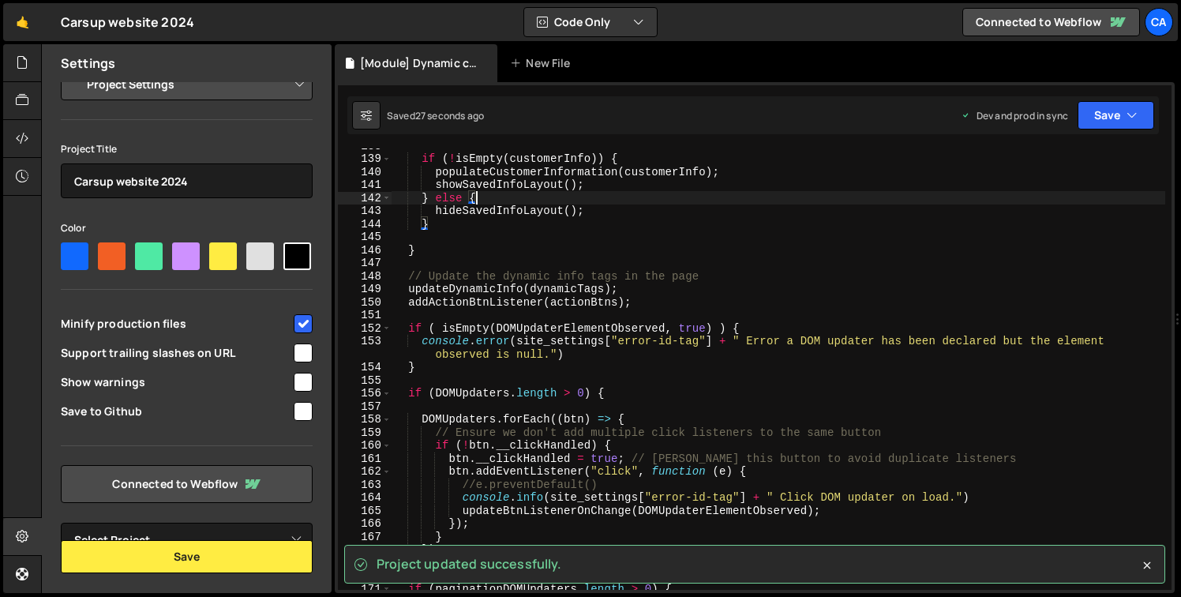
click at [778, 194] on div "if ( ! isEmpty ( customerInfo )) { populateCustomerInformation ( customerInfo )…" at bounding box center [777, 372] width 773 height 467
type textarea "} else {"
